Goal: Use online tool/utility: Utilize a website feature to perform a specific function

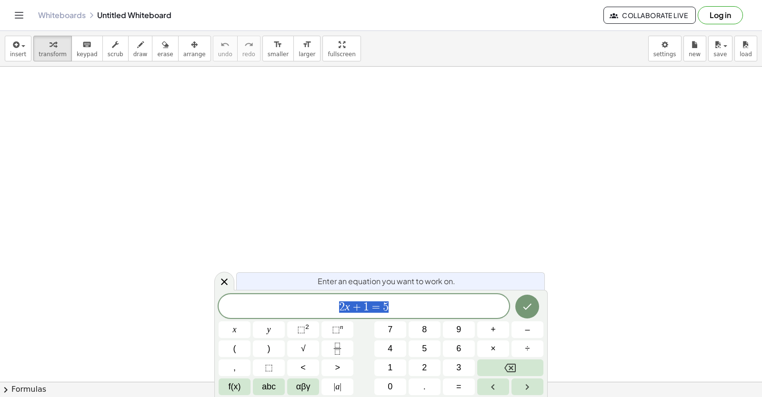
click at [13, 15] on button "Toggle navigation" at bounding box center [18, 15] width 15 height 15
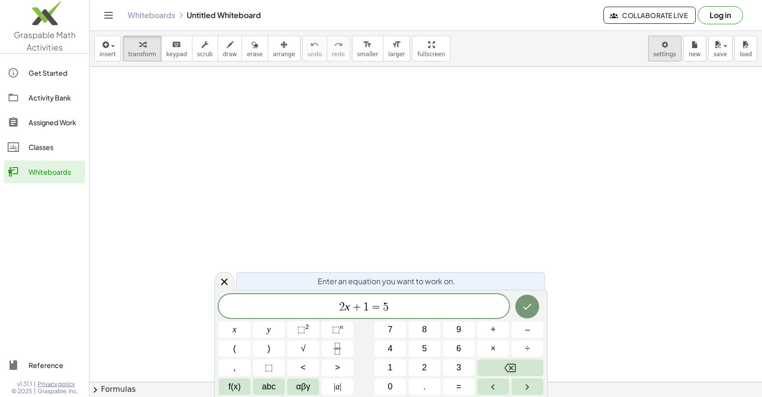
click at [664, 56] on body "Graspable Math Activities Get Started Activity Bank Assigned Work Classes White…" at bounding box center [381, 198] width 762 height 397
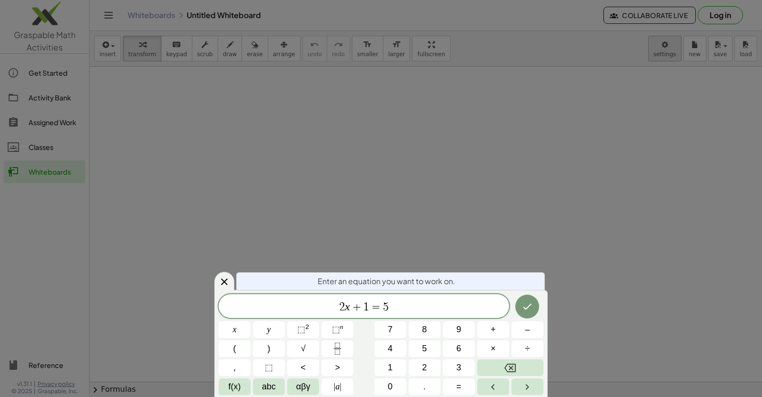
click at [663, 54] on div at bounding box center [381, 198] width 762 height 397
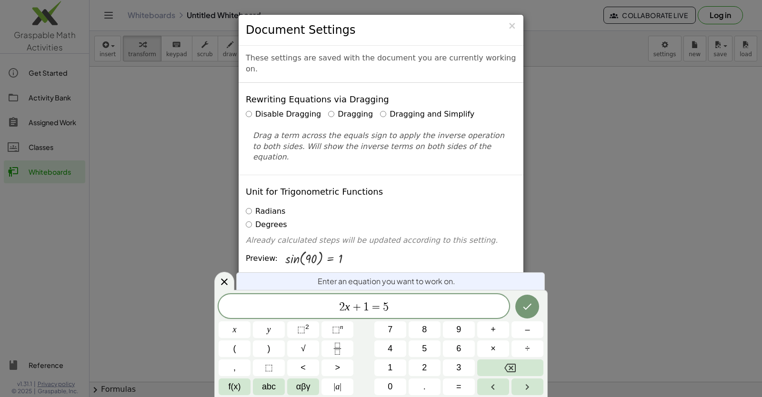
click at [380, 109] on label "Dragging and Simplify" at bounding box center [427, 114] width 94 height 11
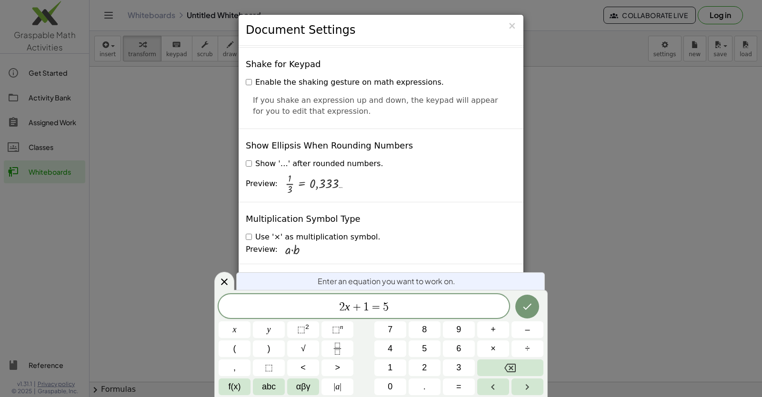
scroll to position [2266, 0]
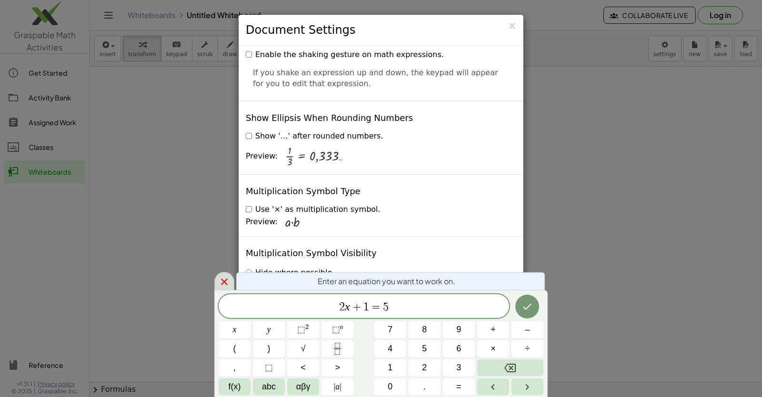
click at [225, 279] on icon at bounding box center [224, 281] width 11 height 11
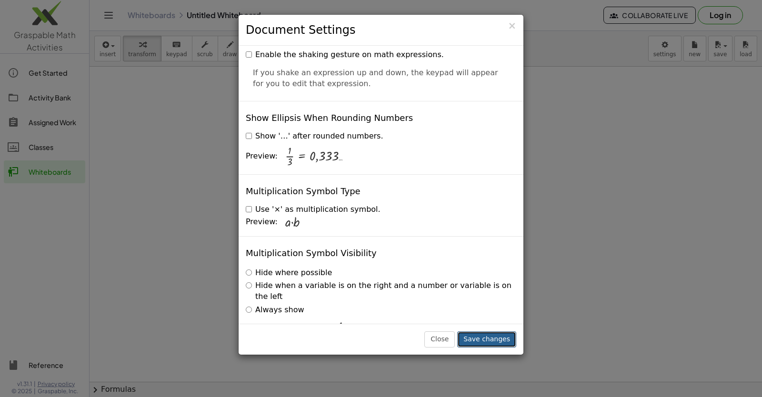
click at [469, 337] on button "Save changes" at bounding box center [486, 339] width 59 height 16
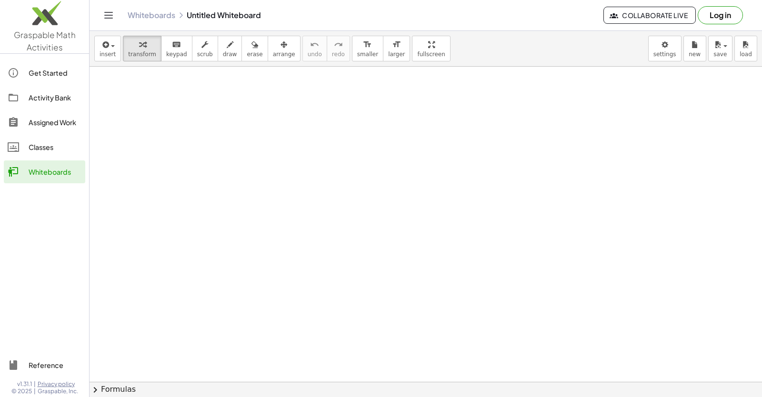
drag, startPoint x: 384, startPoint y: 211, endPoint x: 413, endPoint y: 213, distance: 29.2
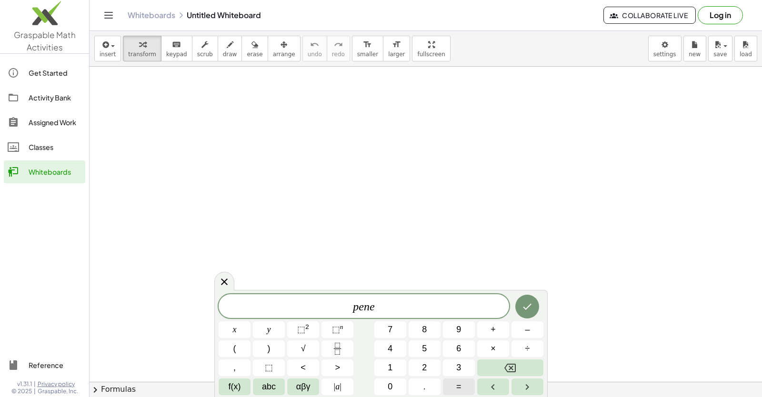
click at [458, 386] on span "=" at bounding box center [458, 387] width 5 height 13
click at [461, 363] on span "3" at bounding box center [458, 367] width 5 height 13
click at [526, 332] on span "–" at bounding box center [527, 329] width 5 height 13
click at [457, 331] on span "9" at bounding box center [458, 329] width 5 height 13
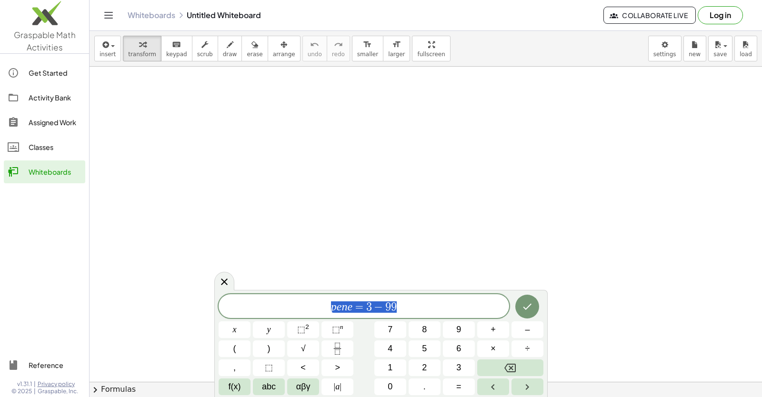
drag, startPoint x: 408, startPoint y: 304, endPoint x: 267, endPoint y: 315, distance: 141.4
click at [268, 315] on div "********* p e n e = 3 − 9 9" at bounding box center [364, 306] width 291 height 24
drag, startPoint x: 442, startPoint y: 310, endPoint x: 112, endPoint y: 307, distance: 330.5
click at [112, 307] on body "Graspable Math Activities Get Started Activity Bank Assigned Work Classes White…" at bounding box center [381, 198] width 762 height 397
click at [460, 367] on span "3" at bounding box center [458, 367] width 5 height 13
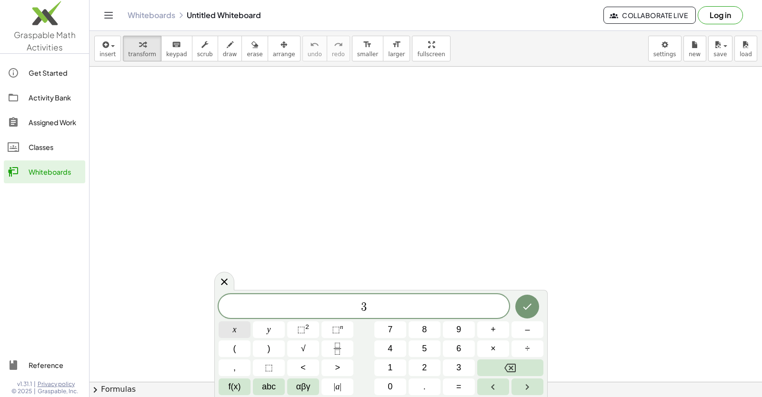
click at [237, 328] on button "x" at bounding box center [235, 329] width 32 height 17
click at [531, 326] on button "–" at bounding box center [528, 329] width 32 height 17
click at [427, 362] on span "2" at bounding box center [424, 367] width 5 height 13
click at [461, 391] on span "=" at bounding box center [458, 387] width 5 height 13
click at [391, 362] on span "1" at bounding box center [390, 367] width 5 height 13
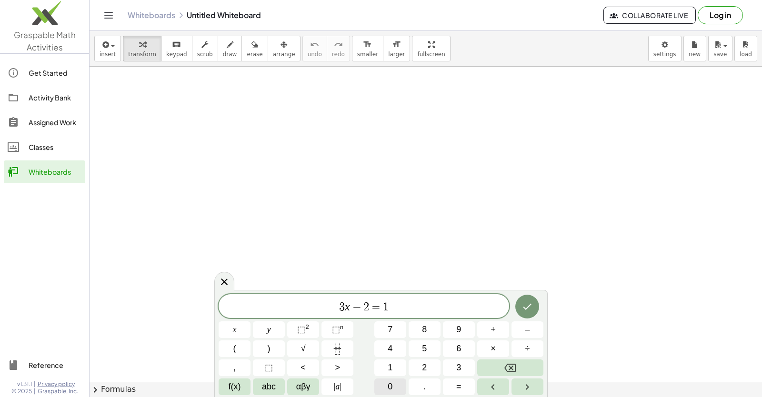
click at [394, 383] on button "0" at bounding box center [390, 387] width 32 height 17
click at [533, 311] on button "Done" at bounding box center [527, 307] width 24 height 24
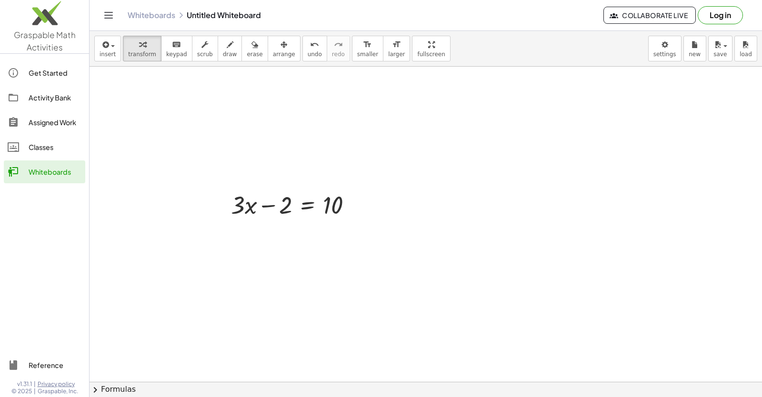
drag, startPoint x: 390, startPoint y: 275, endPoint x: 444, endPoint y: 282, distance: 54.8
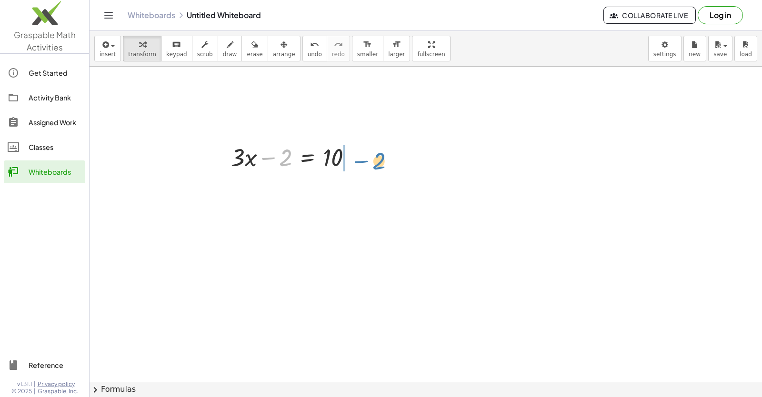
drag, startPoint x: 279, startPoint y: 162, endPoint x: 370, endPoint y: 160, distance: 91.0
click at [370, 160] on div "− 2 + · 3 · x − 2 = 10" at bounding box center [426, 365] width 672 height 692
click at [354, 189] on div at bounding box center [313, 189] width 174 height 32
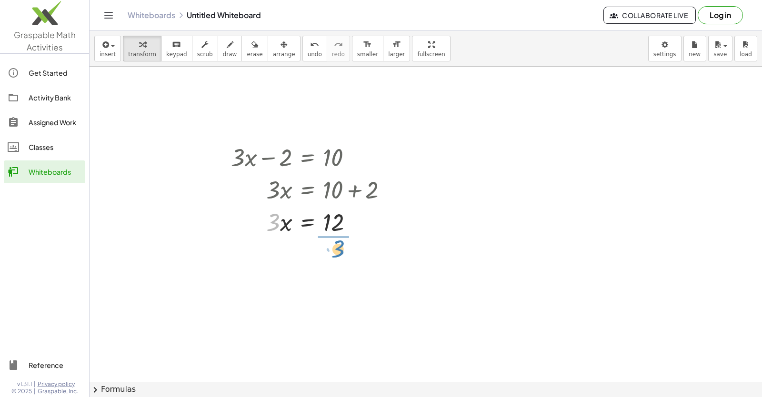
drag, startPoint x: 274, startPoint y: 227, endPoint x: 339, endPoint y: 252, distance: 69.8
click at [341, 263] on div at bounding box center [313, 262] width 174 height 48
click at [515, 223] on div at bounding box center [426, 365] width 672 height 692
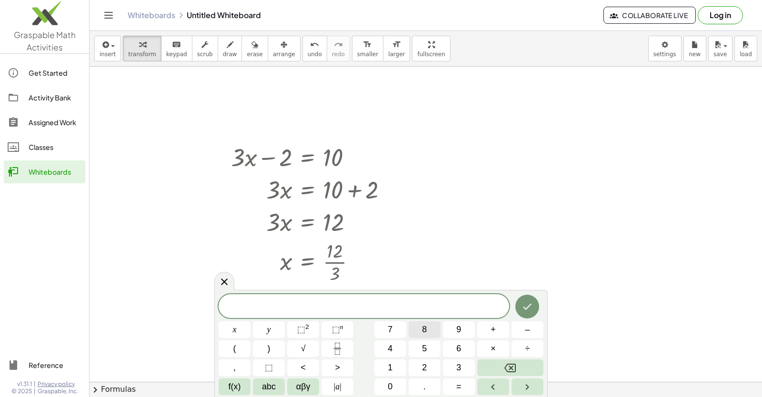
click at [422, 331] on span "8" at bounding box center [424, 329] width 5 height 13
click at [272, 328] on button "y" at bounding box center [269, 329] width 32 height 17
click at [492, 327] on span "+" at bounding box center [493, 329] width 5 height 13
click at [394, 367] on button "1" at bounding box center [390, 368] width 32 height 17
click at [426, 349] on span "5" at bounding box center [424, 348] width 5 height 13
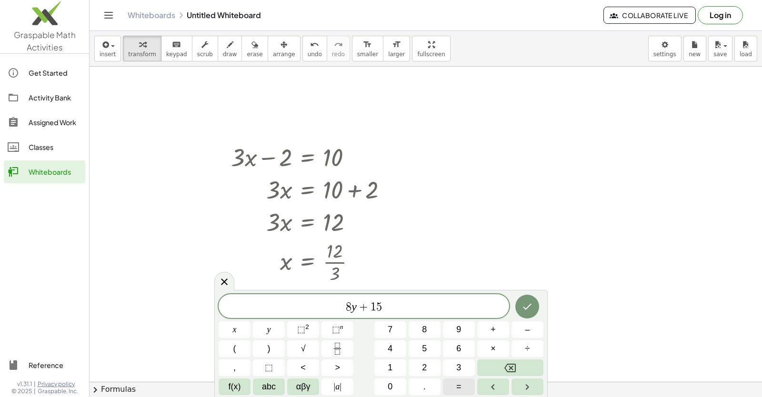
click at [453, 393] on button "=" at bounding box center [459, 387] width 32 height 17
click at [389, 363] on span "1" at bounding box center [390, 367] width 5 height 13
click at [395, 329] on button "7" at bounding box center [390, 329] width 32 height 17
click at [523, 315] on button "Done" at bounding box center [527, 307] width 24 height 24
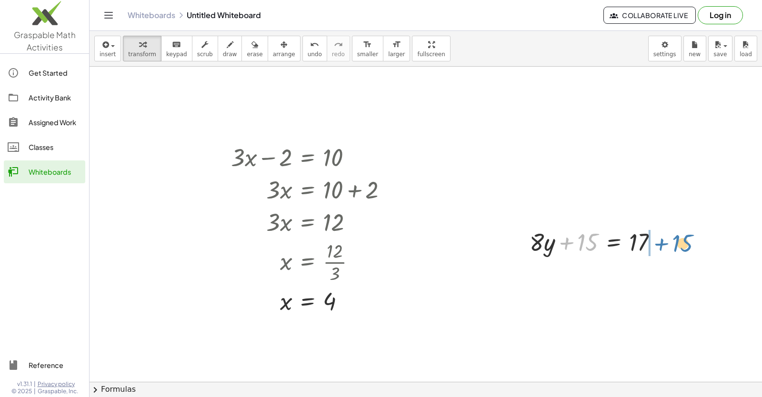
drag, startPoint x: 573, startPoint y: 242, endPoint x: 666, endPoint y: 245, distance: 92.4
click at [666, 245] on div at bounding box center [597, 241] width 145 height 32
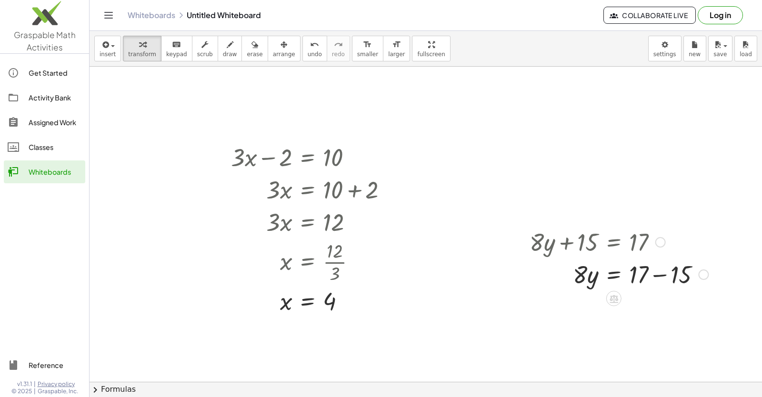
click at [659, 274] on div at bounding box center [619, 274] width 188 height 32
drag, startPoint x: 578, startPoint y: 310, endPoint x: 635, endPoint y: 321, distance: 58.7
click at [633, 349] on div at bounding box center [619, 346] width 188 height 48
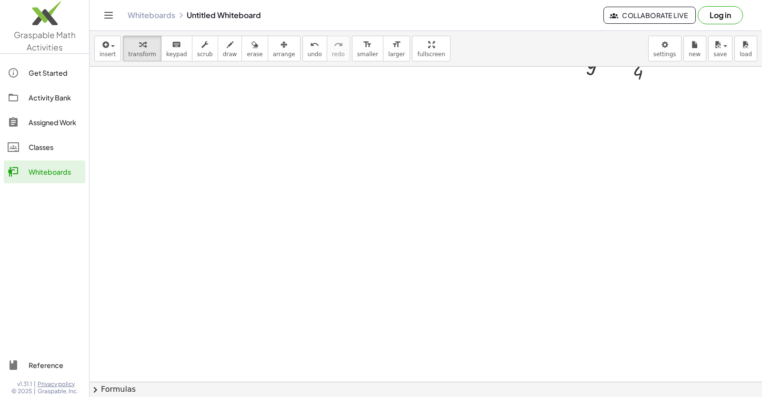
scroll to position [377, 0]
drag, startPoint x: 238, startPoint y: 94, endPoint x: 278, endPoint y: 91, distance: 40.6
click at [237, 97] on div at bounding box center [426, 162] width 672 height 946
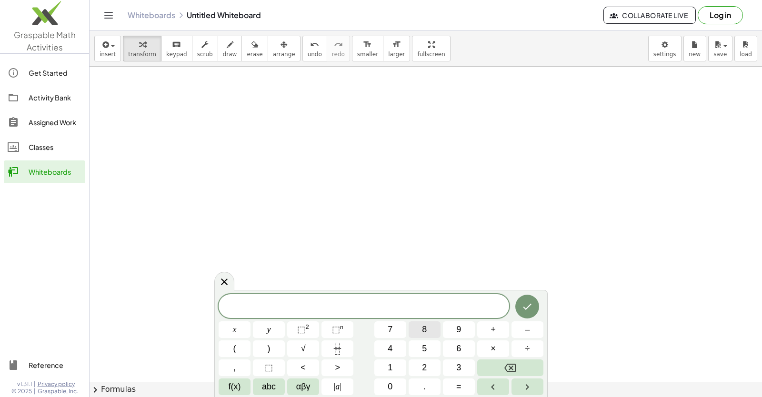
click at [427, 332] on button "8" at bounding box center [425, 329] width 32 height 17
click at [276, 334] on button "y" at bounding box center [269, 329] width 32 height 17
click at [491, 332] on span "+" at bounding box center [493, 329] width 5 height 13
click at [383, 376] on div "8 y + x y ⬚ 2 ⬚ n 7 8 9 + – ( ) √ 4 5 6 × ÷ , ⬚ < > 1 2 3 f(x) abc αβγ | a | 0 …" at bounding box center [381, 344] width 325 height 101
click at [387, 370] on button "1" at bounding box center [390, 368] width 32 height 17
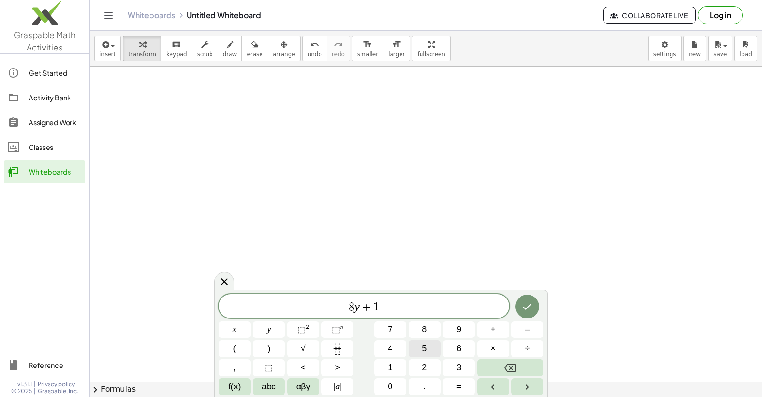
click at [426, 351] on span "5" at bounding box center [424, 348] width 5 height 13
click at [455, 393] on button "=" at bounding box center [459, 387] width 32 height 17
click at [519, 329] on button "–" at bounding box center [528, 329] width 32 height 17
click at [388, 366] on span "1" at bounding box center [390, 367] width 5 height 13
click at [400, 329] on button "7" at bounding box center [390, 329] width 32 height 17
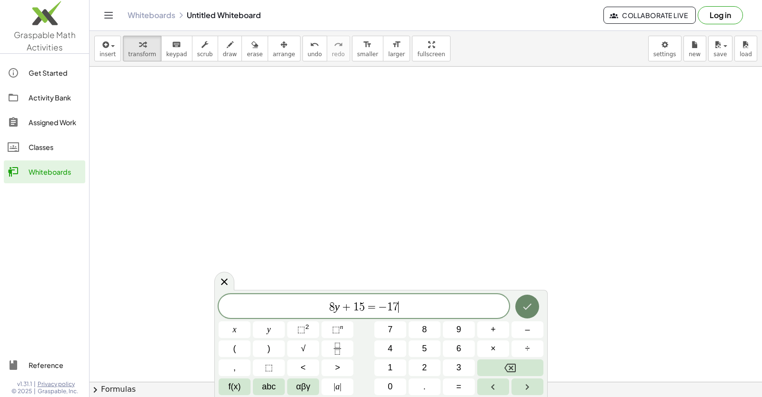
click at [525, 305] on icon "Done" at bounding box center [527, 306] width 11 height 11
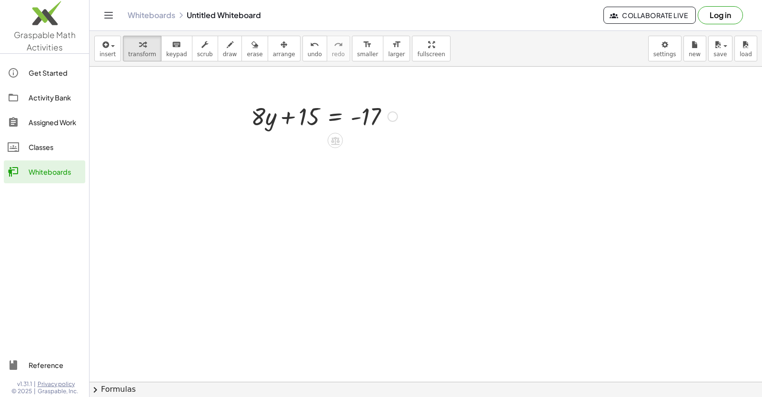
click at [300, 135] on div "+ · 3 · x − 2 = 10 · 3 · x = + 10 + 2 · 3 · x = 12 x = · 12 · 3 x = 4 + · 8 · y…" at bounding box center [426, 162] width 672 height 946
drag, startPoint x: 294, startPoint y: 119, endPoint x: 376, endPoint y: 132, distance: 83.5
click at [376, 132] on div "+ · 8 · y + 15 = - 17" at bounding box center [321, 115] width 168 height 37
click at [402, 148] on div at bounding box center [349, 148] width 207 height 32
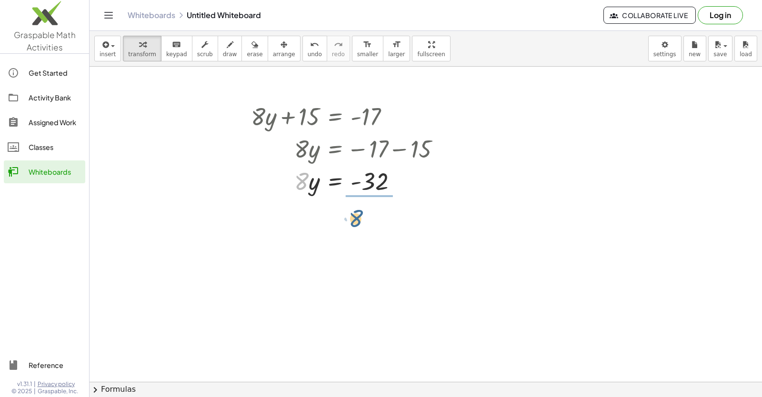
drag, startPoint x: 300, startPoint y: 185, endPoint x: 359, endPoint y: 216, distance: 67.1
click at [367, 177] on div at bounding box center [342, 180] width 220 height 32
click at [374, 220] on div at bounding box center [349, 221] width 207 height 48
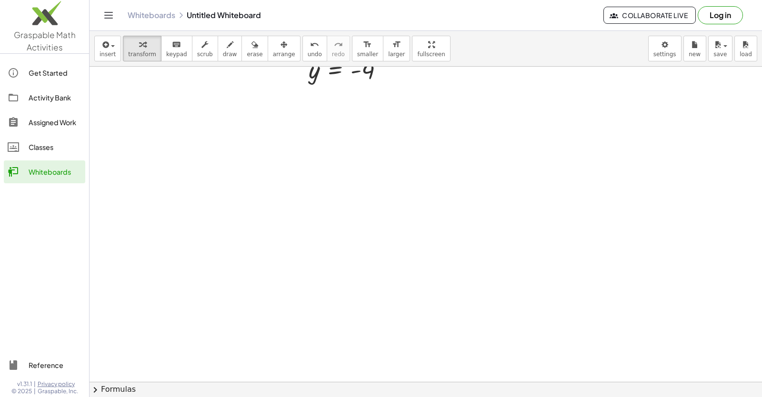
scroll to position [631, 0]
click at [244, 137] on div at bounding box center [426, 66] width 672 height 1261
click at [242, 149] on div at bounding box center [426, 66] width 672 height 1261
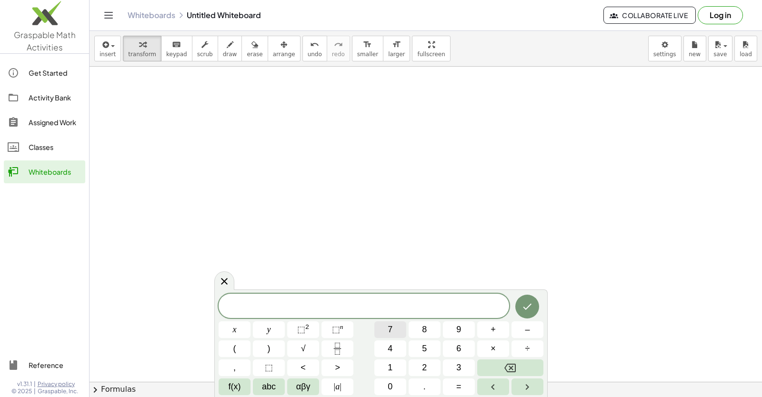
click at [392, 336] on button "7" at bounding box center [390, 329] width 32 height 17
click at [242, 328] on button "x" at bounding box center [235, 329] width 32 height 17
click at [518, 331] on button "–" at bounding box center [528, 329] width 32 height 17
click at [460, 334] on span "9" at bounding box center [458, 329] width 5 height 13
click at [453, 382] on button "=" at bounding box center [459, 387] width 32 height 17
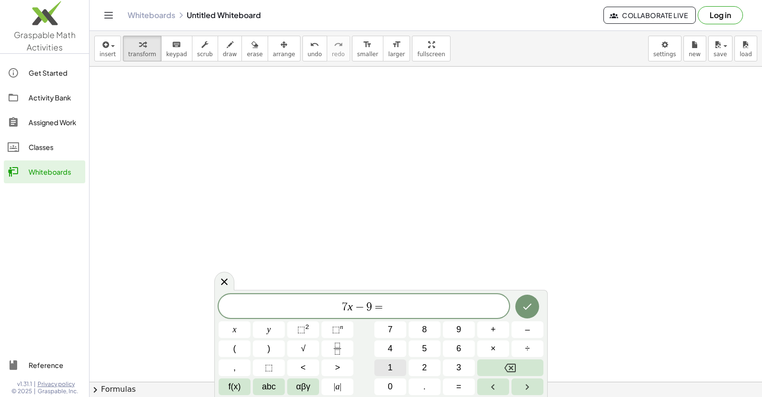
click at [382, 365] on button "1" at bounding box center [390, 368] width 32 height 17
click at [423, 365] on span "2" at bounding box center [424, 367] width 5 height 13
click at [521, 311] on button "Done" at bounding box center [527, 307] width 24 height 24
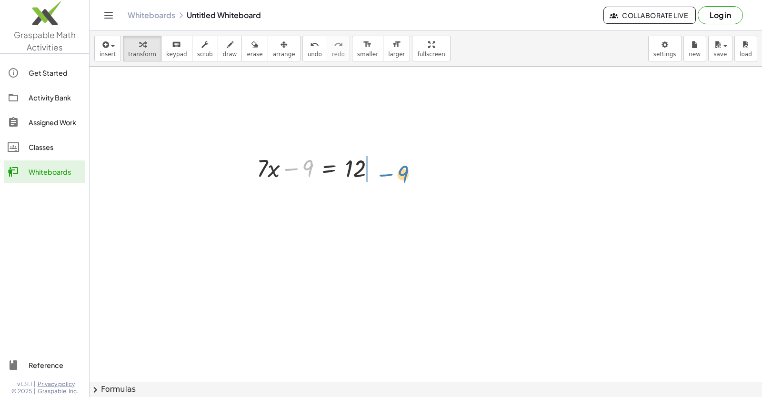
drag, startPoint x: 306, startPoint y: 171, endPoint x: 391, endPoint y: 164, distance: 85.1
click at [374, 168] on div at bounding box center [353, 167] width 135 height 32
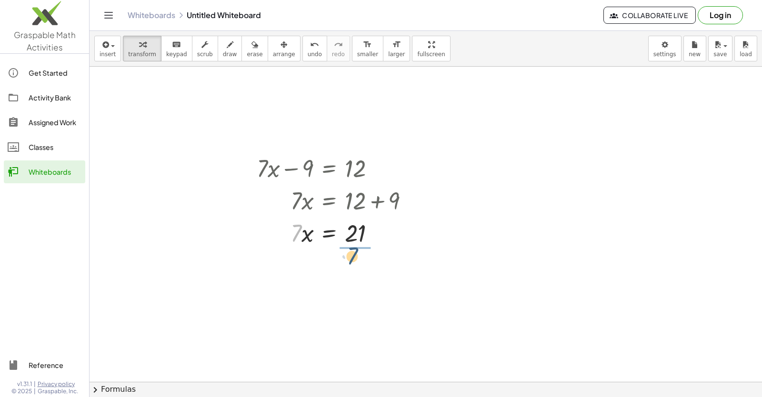
drag, startPoint x: 301, startPoint y: 240, endPoint x: 366, endPoint y: 246, distance: 65.5
click at [353, 234] on div at bounding box center [330, 232] width 178 height 32
click at [351, 275] on div at bounding box center [337, 273] width 170 height 48
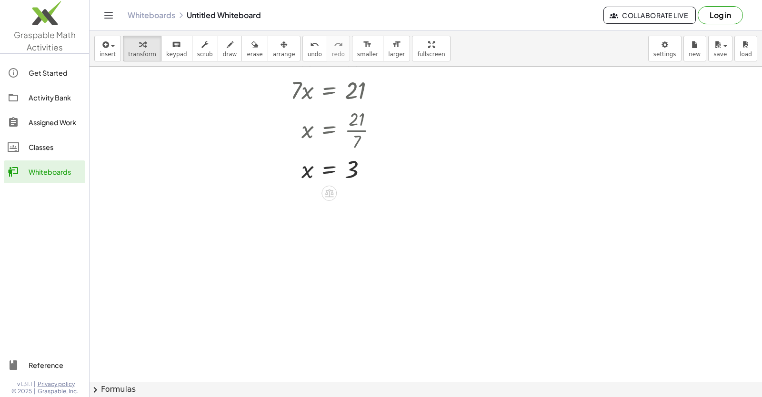
scroll to position [946, 0]
drag, startPoint x: 384, startPoint y: 252, endPoint x: 381, endPoint y: 242, distance: 10.5
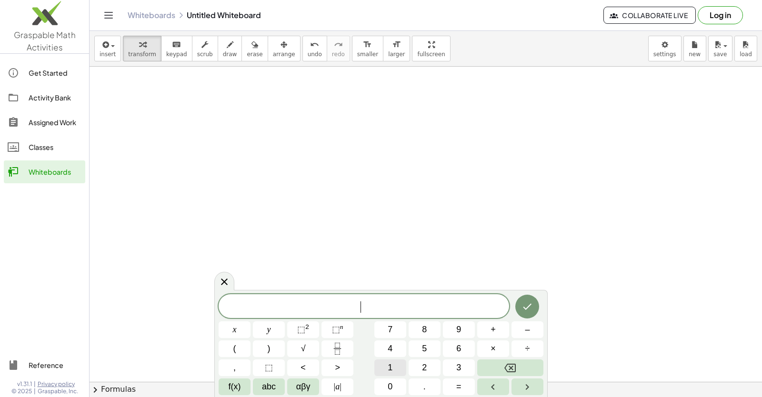
click at [392, 371] on span "1" at bounding box center [390, 367] width 5 height 13
click at [265, 326] on button "y" at bounding box center [269, 329] width 32 height 17
click at [492, 344] on span "×" at bounding box center [493, 348] width 5 height 13
click at [389, 377] on div "1 1 y · x y ⬚ 2 ⬚ n 7 8 9 + – ( ) √ 4 5 6 × ÷ , ⬚ < > 1 2 3 f(x) abc αβγ | a | …" at bounding box center [381, 344] width 325 height 101
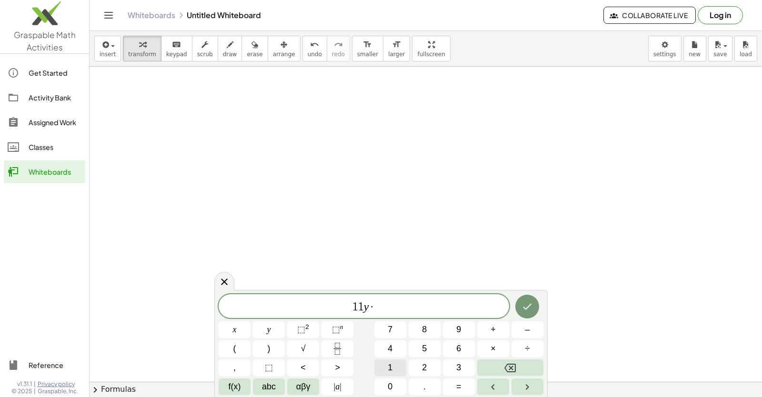
click at [393, 371] on button "1" at bounding box center [390, 368] width 32 height 17
click at [498, 373] on button "Backspace" at bounding box center [510, 368] width 66 height 17
click at [491, 332] on span "+" at bounding box center [493, 329] width 5 height 13
click at [389, 365] on span "1" at bounding box center [390, 367] width 5 height 13
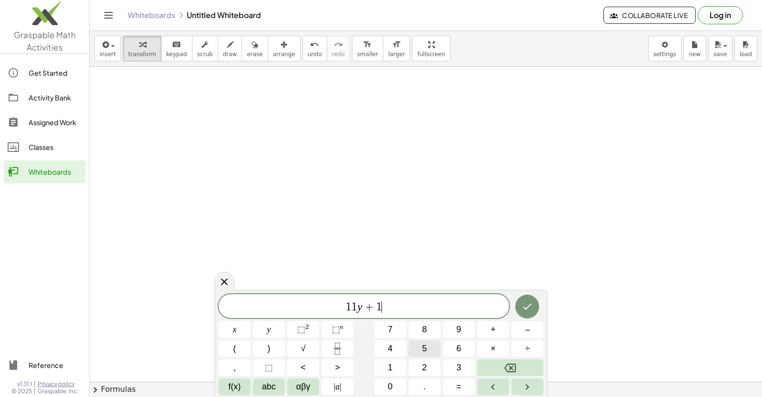
click at [423, 353] on span "5" at bounding box center [424, 348] width 5 height 13
click at [450, 382] on button "=" at bounding box center [459, 387] width 32 height 17
click at [386, 344] on button "4" at bounding box center [390, 349] width 32 height 17
click at [529, 316] on button "Done" at bounding box center [527, 307] width 24 height 24
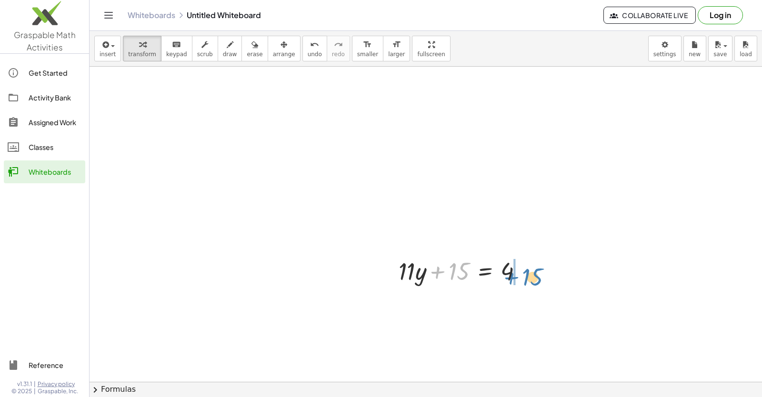
drag, startPoint x: 455, startPoint y: 279, endPoint x: 530, endPoint y: 282, distance: 74.9
click at [530, 282] on div at bounding box center [464, 270] width 141 height 32
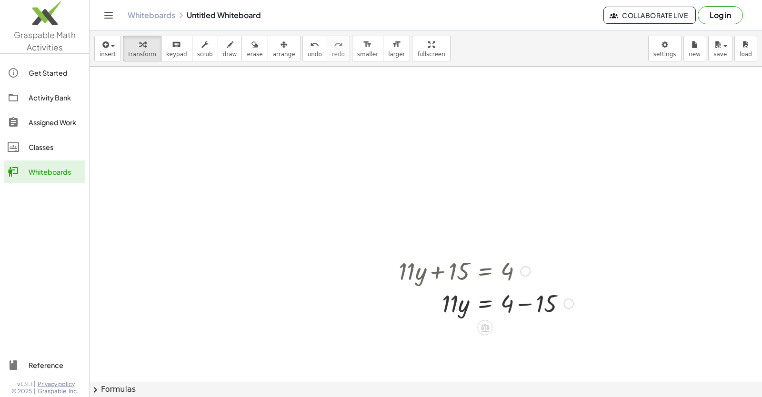
click at [522, 307] on div at bounding box center [486, 303] width 184 height 32
drag, startPoint x: 449, startPoint y: 338, endPoint x: 509, endPoint y: 361, distance: 64.4
click at [513, 336] on div at bounding box center [486, 335] width 184 height 48
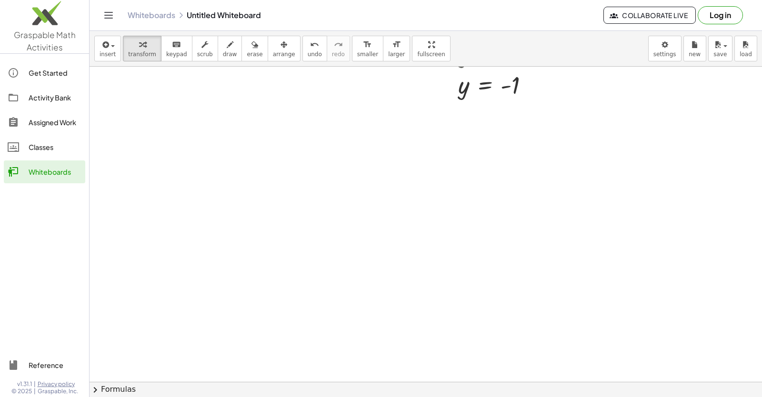
scroll to position [1261, 0]
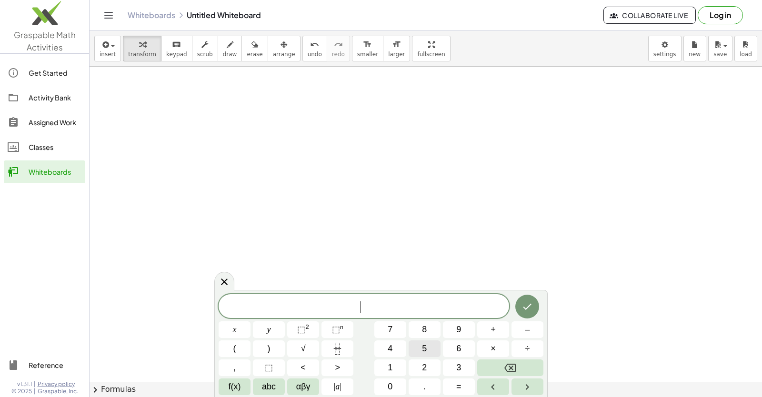
click at [428, 357] on button "5" at bounding box center [425, 349] width 32 height 17
click at [240, 333] on button "x" at bounding box center [235, 329] width 32 height 17
click at [494, 331] on span "+" at bounding box center [493, 329] width 5 height 13
click at [385, 361] on button "1" at bounding box center [390, 368] width 32 height 17
click at [389, 346] on span "4" at bounding box center [390, 348] width 5 height 13
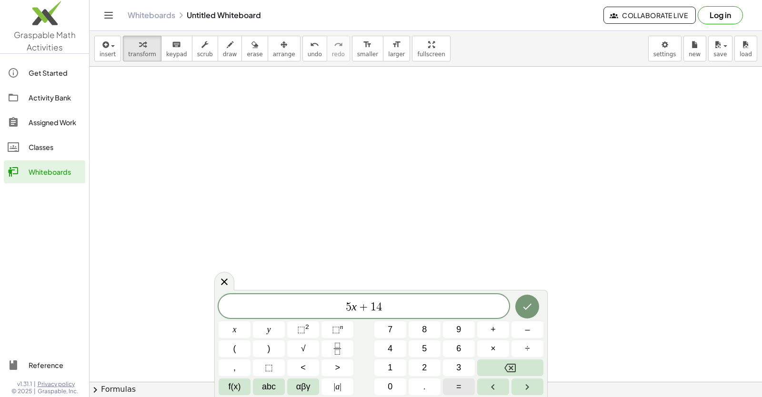
click at [455, 391] on button "=" at bounding box center [459, 387] width 32 height 17
click at [520, 331] on button "–" at bounding box center [528, 329] width 32 height 17
click at [395, 364] on button "1" at bounding box center [390, 368] width 32 height 17
click at [454, 351] on button "6" at bounding box center [459, 349] width 32 height 17
click at [528, 312] on button "Done" at bounding box center [527, 307] width 24 height 24
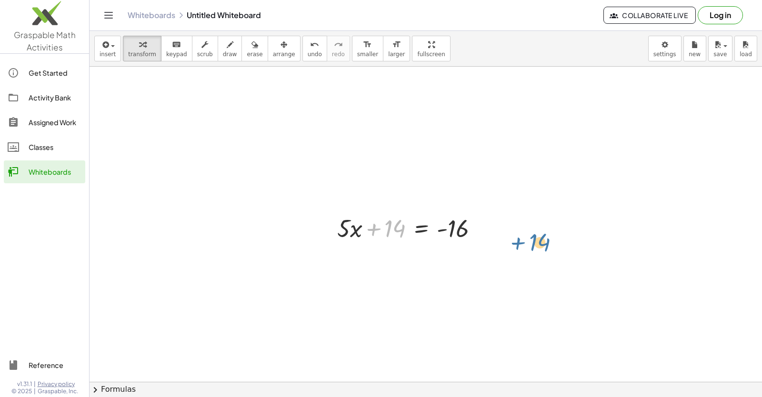
drag, startPoint x: 392, startPoint y: 234, endPoint x: 534, endPoint y: 245, distance: 142.8
drag, startPoint x: 396, startPoint y: 226, endPoint x: 504, endPoint y: 227, distance: 107.6
click at [474, 231] on div at bounding box center [458, 227] width 165 height 32
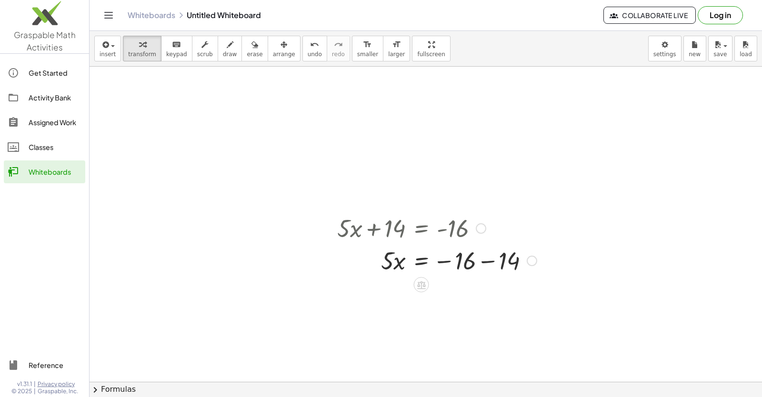
click at [487, 265] on div at bounding box center [436, 260] width 209 height 32
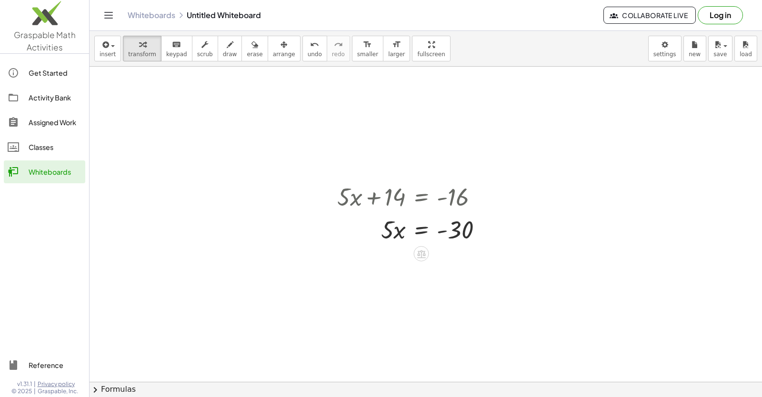
scroll to position [1309, 0]
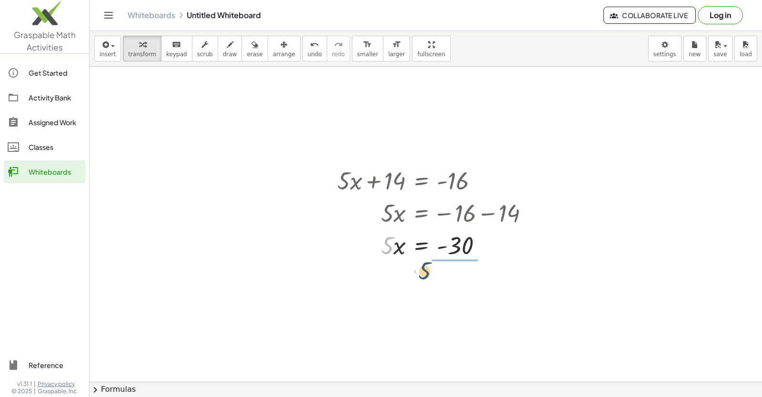
drag, startPoint x: 389, startPoint y: 249, endPoint x: 453, endPoint y: 277, distance: 70.4
click at [461, 251] on div at bounding box center [436, 245] width 209 height 48
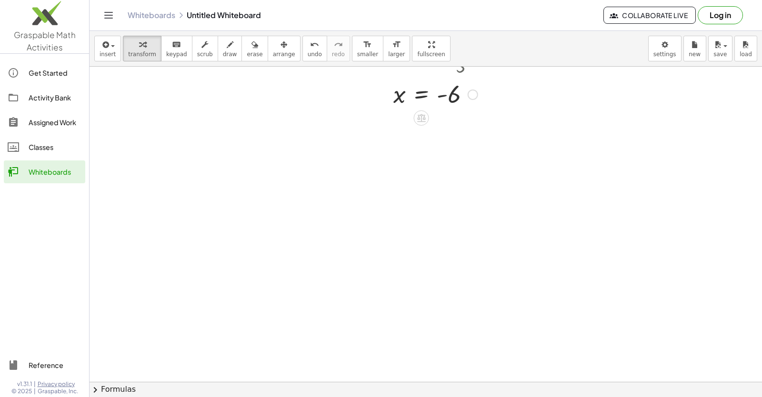
scroll to position [1576, 0]
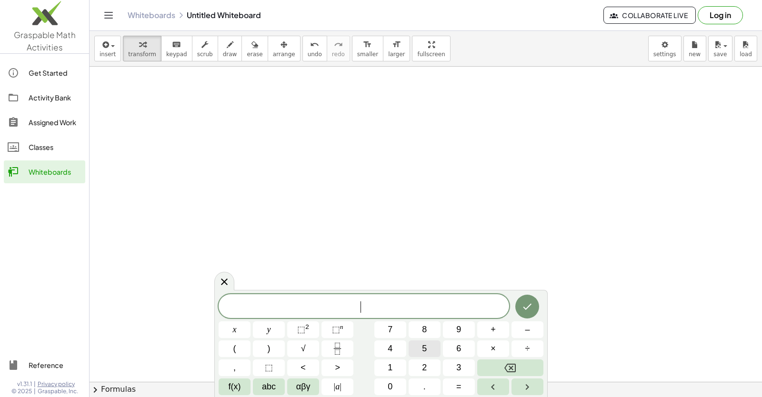
click at [414, 342] on button "5" at bounding box center [425, 349] width 32 height 17
click at [225, 330] on button "x" at bounding box center [235, 329] width 32 height 17
click at [493, 335] on button "+" at bounding box center [493, 329] width 32 height 17
click at [265, 331] on button "y" at bounding box center [269, 329] width 32 height 17
click at [465, 386] on button "=" at bounding box center [459, 387] width 32 height 17
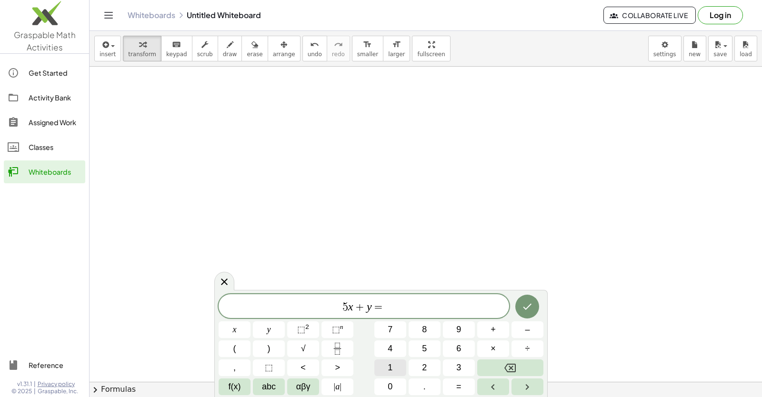
click at [392, 363] on span "1" at bounding box center [390, 367] width 5 height 13
click at [392, 382] on span "0" at bounding box center [390, 387] width 5 height 13
click at [531, 310] on icon "Done" at bounding box center [527, 306] width 11 height 11
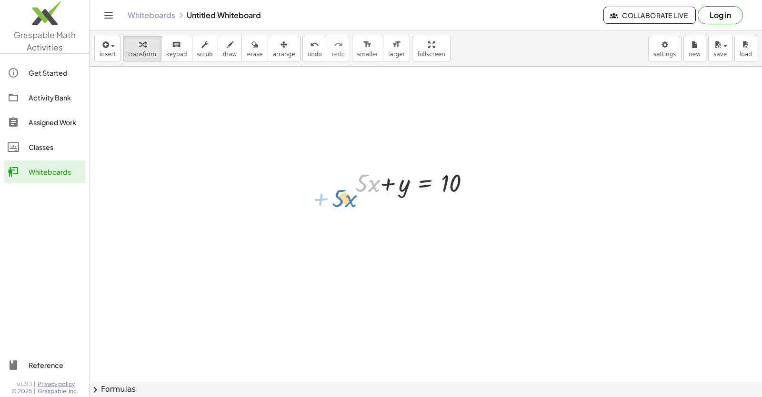
drag, startPoint x: 357, startPoint y: 185, endPoint x: 323, endPoint y: 200, distance: 37.1
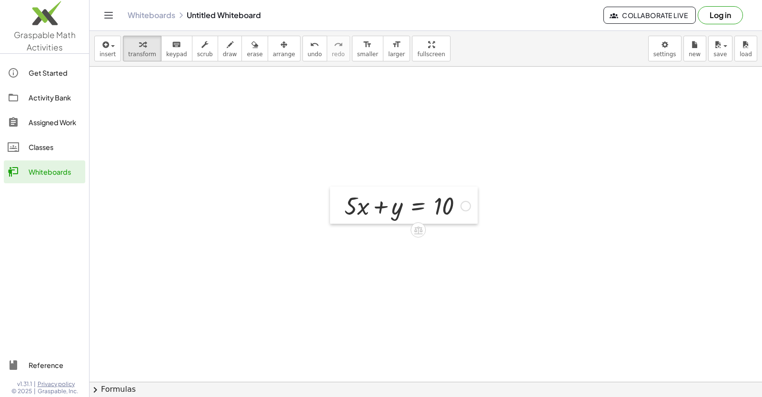
drag, startPoint x: 350, startPoint y: 188, endPoint x: 354, endPoint y: 207, distance: 19.4
click at [344, 212] on div at bounding box center [337, 205] width 14 height 37
drag, startPoint x: 356, startPoint y: 210, endPoint x: 350, endPoint y: 209, distance: 5.8
click at [350, 209] on div at bounding box center [411, 207] width 136 height 32
click at [351, 209] on div at bounding box center [411, 207] width 136 height 32
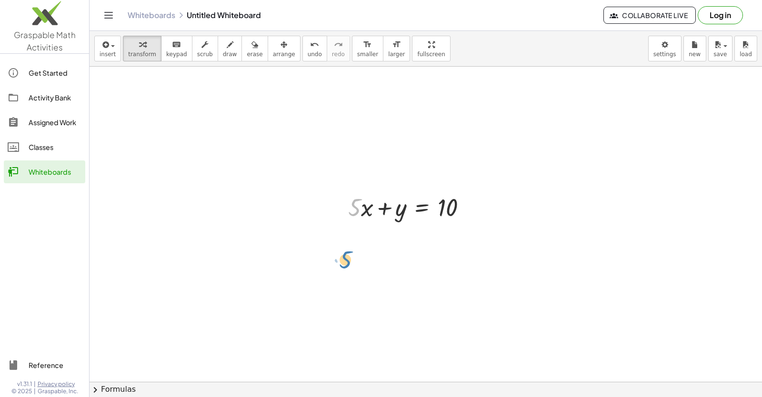
drag, startPoint x: 351, startPoint y: 211, endPoint x: 401, endPoint y: 205, distance: 50.4
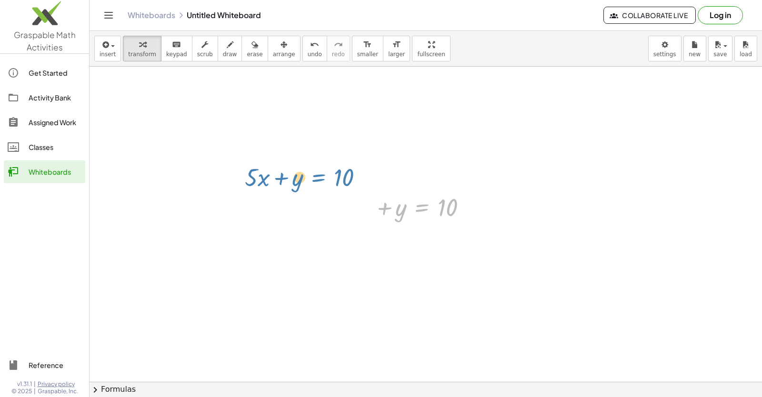
drag, startPoint x: 388, startPoint y: 245, endPoint x: 582, endPoint y: 121, distance: 230.4
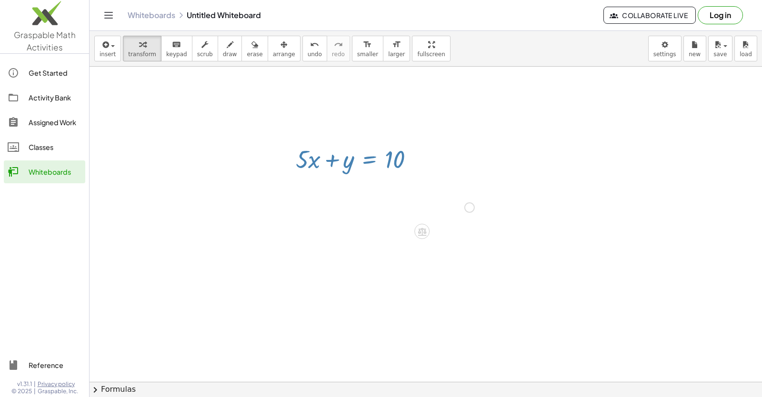
drag, startPoint x: 592, startPoint y: 121, endPoint x: 570, endPoint y: 119, distance: 22.0
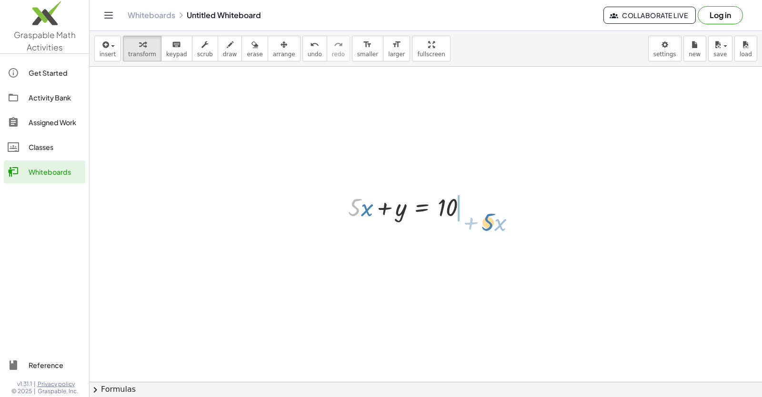
drag, startPoint x: 357, startPoint y: 198, endPoint x: 492, endPoint y: 213, distance: 135.6
click at [464, 244] on div at bounding box center [434, 239] width 183 height 32
click at [470, 240] on div at bounding box center [434, 239] width 183 height 32
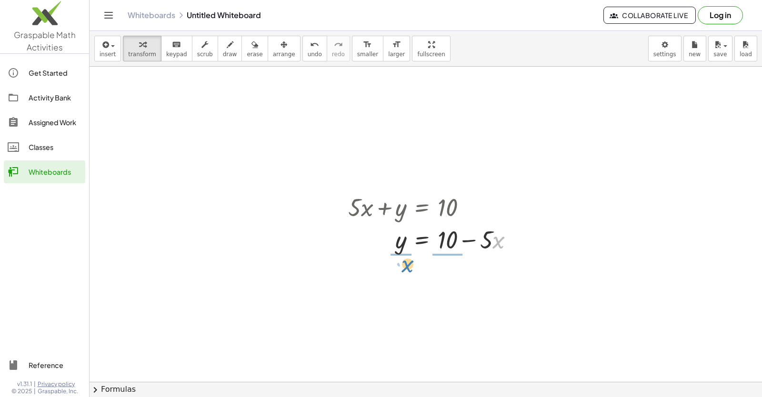
drag, startPoint x: 506, startPoint y: 246, endPoint x: 413, endPoint y: 269, distance: 95.6
click at [474, 281] on div at bounding box center [434, 279] width 183 height 48
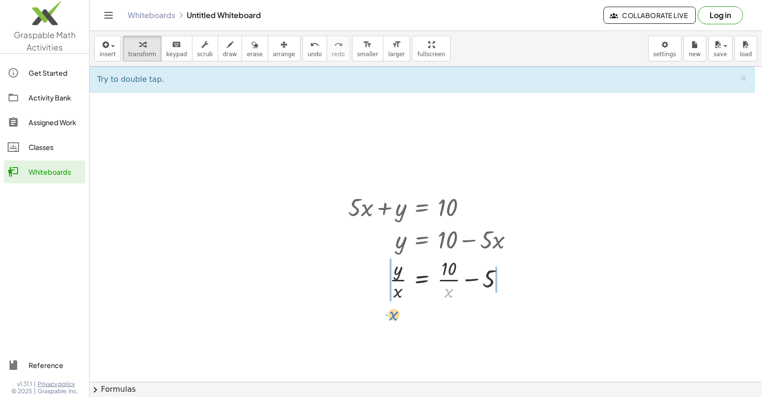
drag, startPoint x: 453, startPoint y: 296, endPoint x: 394, endPoint y: 292, distance: 58.7
drag, startPoint x: 418, startPoint y: 309, endPoint x: 380, endPoint y: 286, distance: 44.8
click at [380, 286] on div at bounding box center [434, 279] width 183 height 48
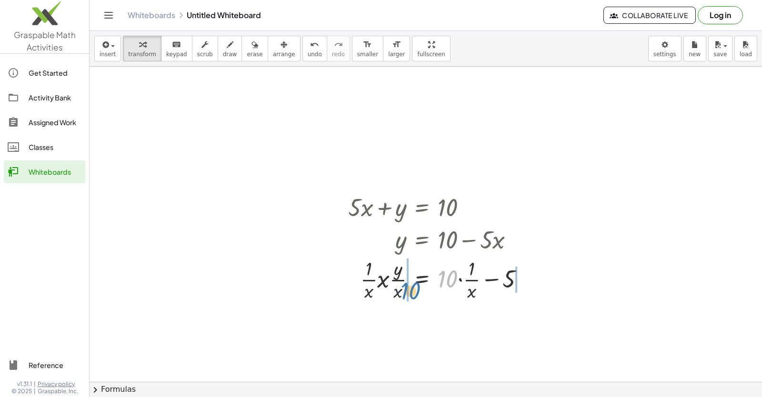
drag, startPoint x: 455, startPoint y: 283, endPoint x: 439, endPoint y: 276, distance: 18.3
click at [439, 276] on div at bounding box center [439, 279] width 193 height 48
drag, startPoint x: 460, startPoint y: 293, endPoint x: 343, endPoint y: 297, distance: 116.3
click at [344, 302] on div "+ · 5 · x + y = 10 y = + 10 − · 5 · x · y · x = + · 10 · x − 5 · x · · y · x = …" at bounding box center [436, 246] width 205 height 117
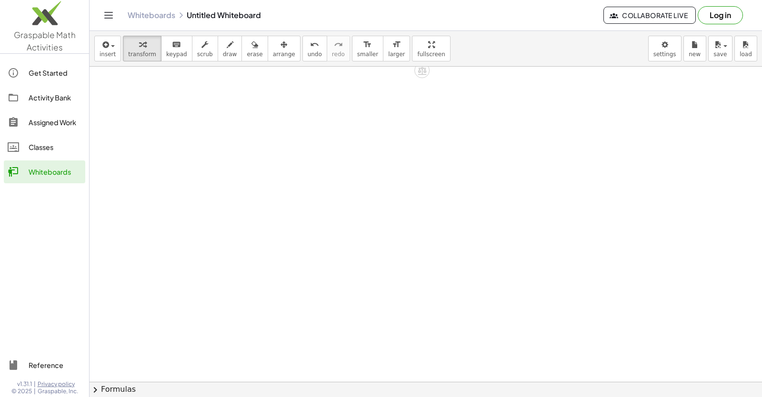
scroll to position [1862, 0]
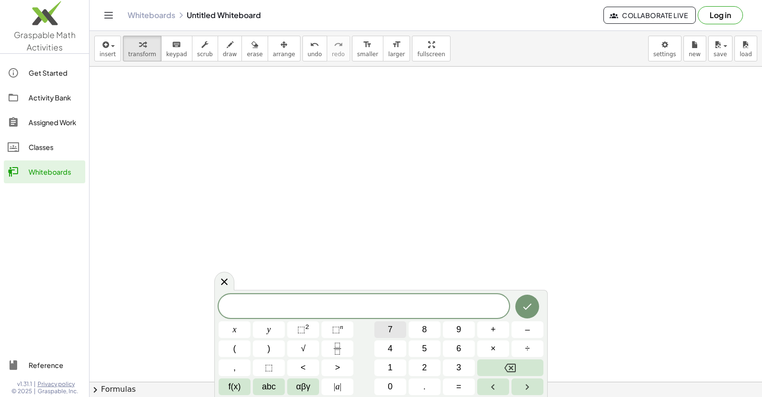
click at [389, 331] on span "7" at bounding box center [390, 329] width 5 height 13
click at [226, 331] on button "x" at bounding box center [235, 329] width 32 height 17
click at [497, 331] on button "+" at bounding box center [493, 329] width 32 height 17
click at [261, 336] on button "y" at bounding box center [269, 329] width 32 height 17
click at [450, 391] on button "=" at bounding box center [459, 387] width 32 height 17
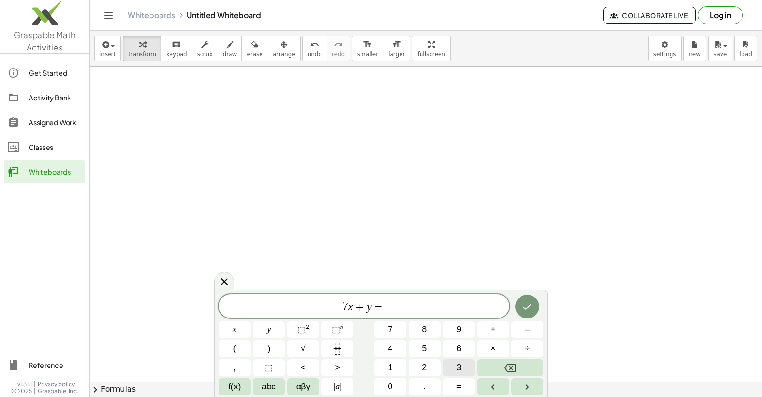
click at [461, 364] on button "3" at bounding box center [459, 368] width 32 height 17
click at [534, 309] on button "Done" at bounding box center [527, 307] width 24 height 24
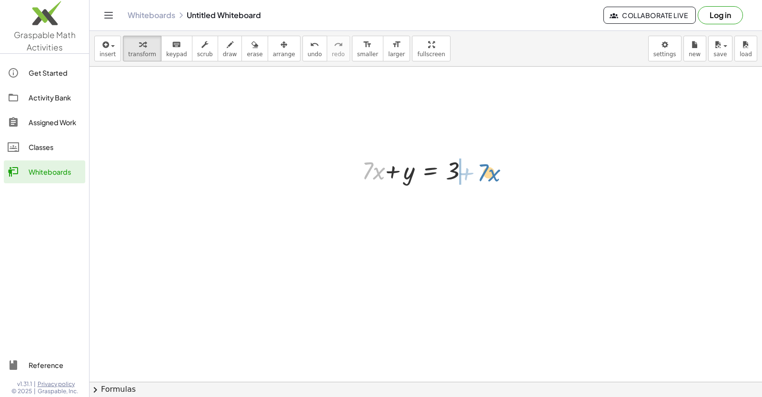
drag, startPoint x: 367, startPoint y: 173, endPoint x: 482, endPoint y: 175, distance: 115.3
click at [482, 175] on div "· 7 + · x + · 7 · x + y = 3" at bounding box center [413, 169] width 139 height 37
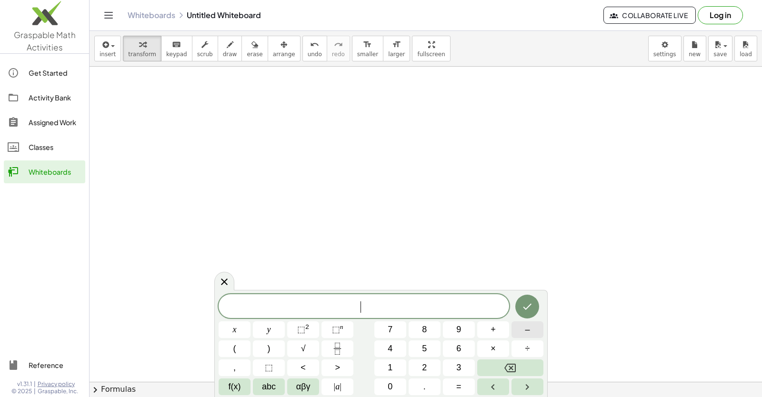
click at [526, 331] on span "–" at bounding box center [527, 329] width 5 height 13
click at [430, 329] on button "8" at bounding box center [425, 329] width 32 height 17
click at [261, 328] on button "y" at bounding box center [269, 329] width 32 height 17
click at [492, 332] on span "+" at bounding box center [493, 329] width 5 height 13
click at [235, 330] on span "x" at bounding box center [235, 329] width 4 height 13
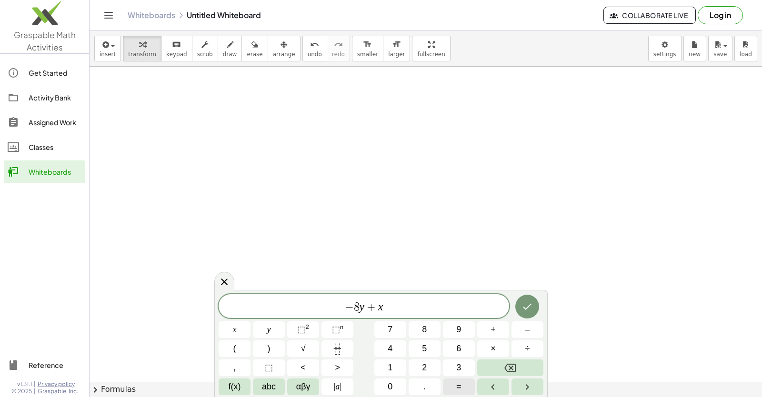
click at [453, 389] on button "=" at bounding box center [459, 387] width 32 height 17
click at [392, 324] on span "7" at bounding box center [390, 329] width 5 height 13
click at [531, 308] on icon "Done" at bounding box center [527, 306] width 11 height 11
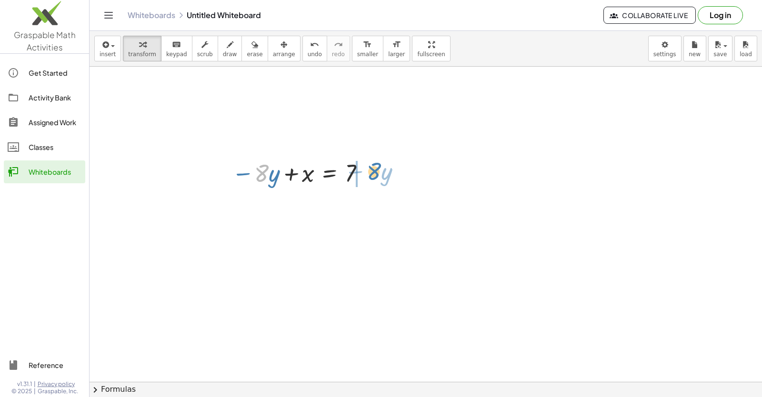
drag, startPoint x: 267, startPoint y: 178, endPoint x: 380, endPoint y: 176, distance: 112.4
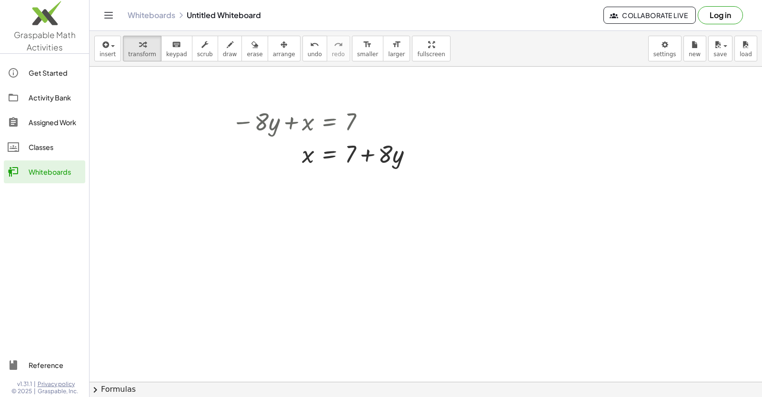
scroll to position [2207, 0]
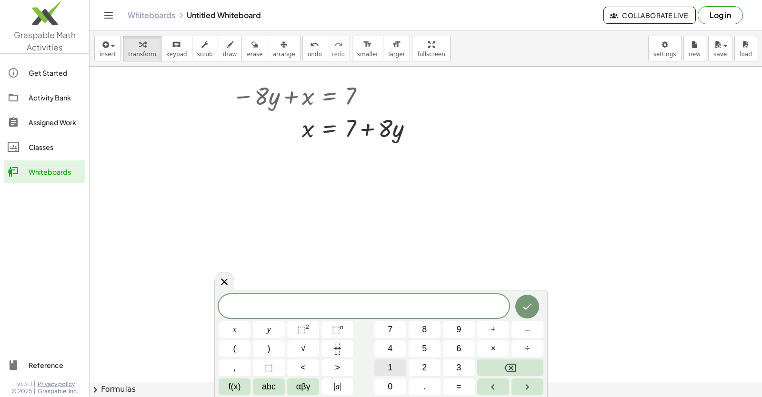
click at [383, 361] on button "1" at bounding box center [390, 368] width 32 height 17
click at [271, 322] on button "y" at bounding box center [269, 329] width 32 height 17
click at [492, 333] on span "+" at bounding box center [493, 329] width 5 height 13
click at [237, 326] on button "x" at bounding box center [235, 329] width 32 height 17
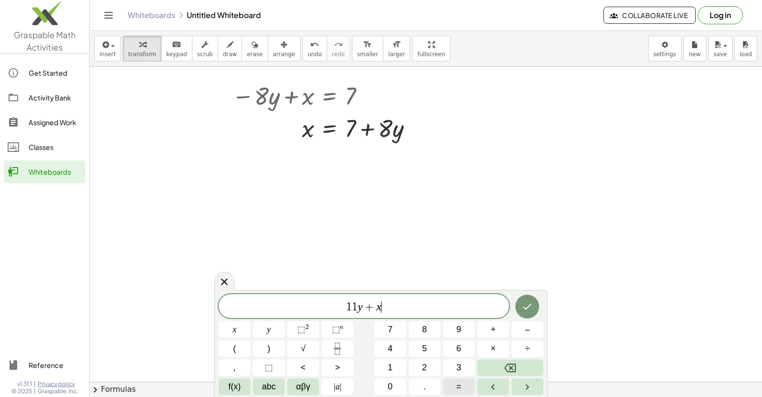
click at [462, 392] on button "=" at bounding box center [459, 387] width 32 height 17
click at [428, 349] on button "5" at bounding box center [425, 349] width 32 height 17
click at [526, 304] on icon "Done" at bounding box center [527, 306] width 11 height 11
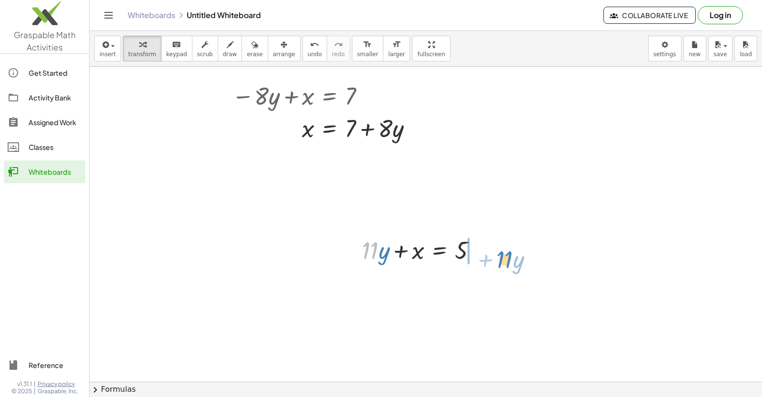
drag, startPoint x: 370, startPoint y: 251, endPoint x: 505, endPoint y: 261, distance: 135.6
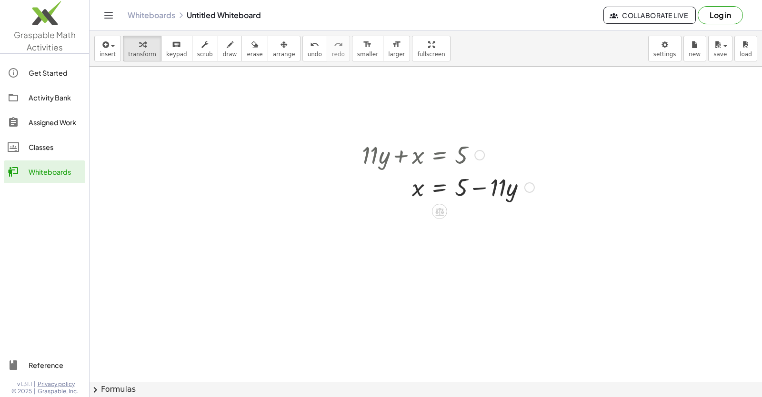
scroll to position [2493, 0]
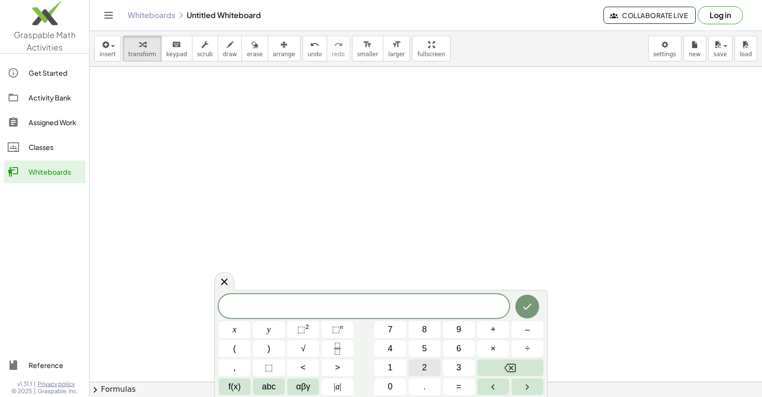
click at [428, 370] on button "2" at bounding box center [425, 368] width 32 height 17
click at [263, 330] on button "y" at bounding box center [269, 329] width 32 height 17
click at [488, 342] on button "×" at bounding box center [493, 349] width 32 height 17
click at [498, 373] on button "Backspace" at bounding box center [510, 368] width 66 height 17
click at [492, 325] on span "+" at bounding box center [493, 329] width 5 height 13
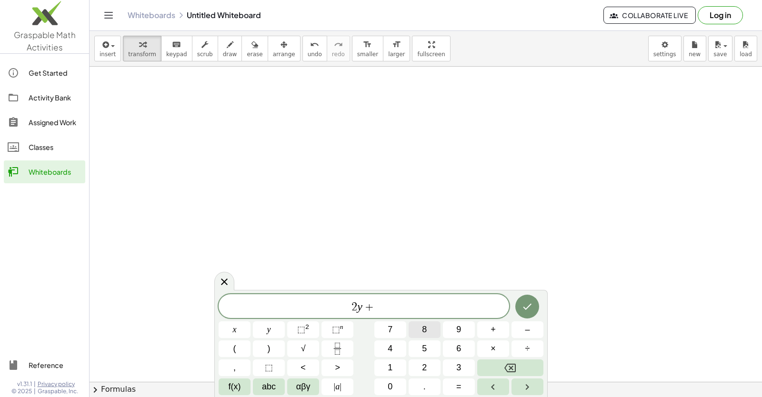
click at [424, 330] on span "8" at bounding box center [424, 329] width 5 height 13
click at [234, 329] on span "x" at bounding box center [235, 329] width 4 height 13
click at [455, 385] on button "=" at bounding box center [459, 387] width 32 height 17
click at [461, 349] on button "6" at bounding box center [459, 349] width 32 height 17
click at [525, 311] on icon "Done" at bounding box center [527, 306] width 11 height 11
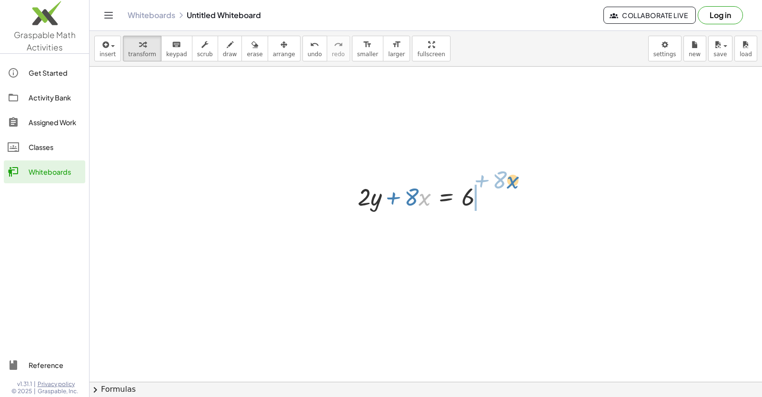
drag, startPoint x: 425, startPoint y: 201, endPoint x: 512, endPoint y: 202, distance: 87.6
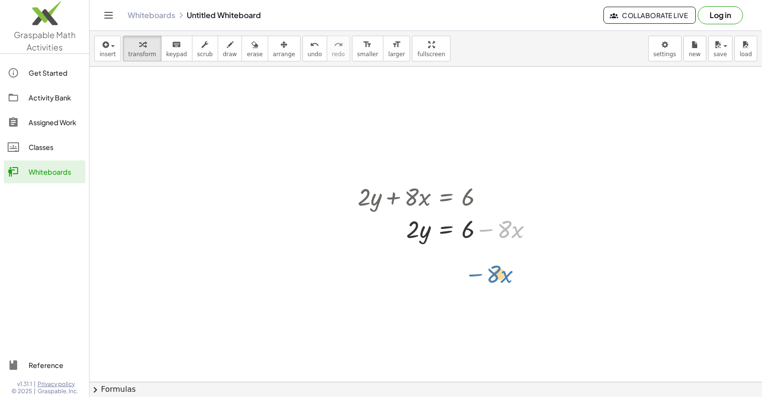
drag, startPoint x: 481, startPoint y: 236, endPoint x: 498, endPoint y: 223, distance: 20.7
click at [488, 239] on div at bounding box center [449, 228] width 192 height 32
click at [538, 232] on div at bounding box center [536, 229] width 10 height 10
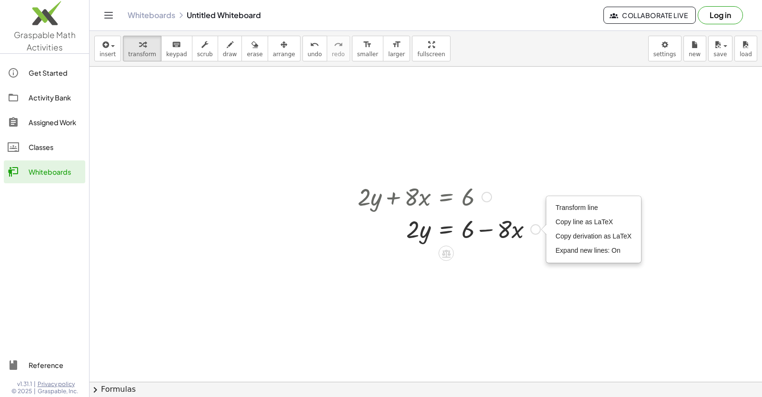
click at [536, 213] on div at bounding box center [449, 228] width 192 height 32
click at [471, 227] on div at bounding box center [449, 228] width 192 height 32
click at [490, 233] on div at bounding box center [449, 228] width 192 height 32
click at [521, 229] on div at bounding box center [449, 228] width 192 height 32
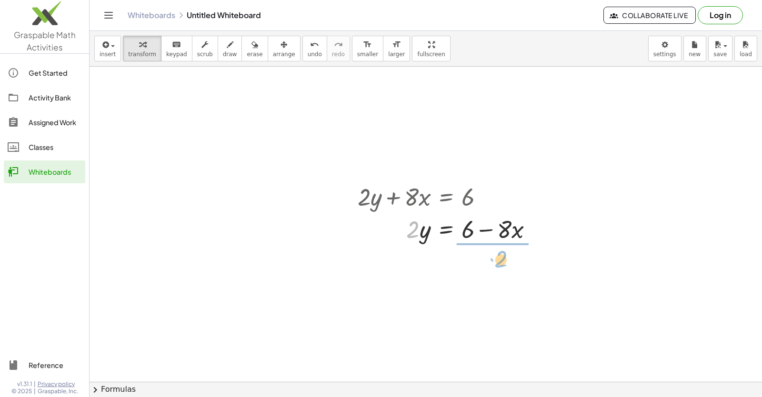
drag, startPoint x: 412, startPoint y: 229, endPoint x: 498, endPoint y: 253, distance: 89.1
click at [484, 276] on div at bounding box center [449, 269] width 192 height 48
click at [491, 265] on div at bounding box center [449, 269] width 192 height 48
drag, startPoint x: 484, startPoint y: 280, endPoint x: 460, endPoint y: 283, distance: 24.6
click at [460, 283] on div at bounding box center [449, 269] width 192 height 48
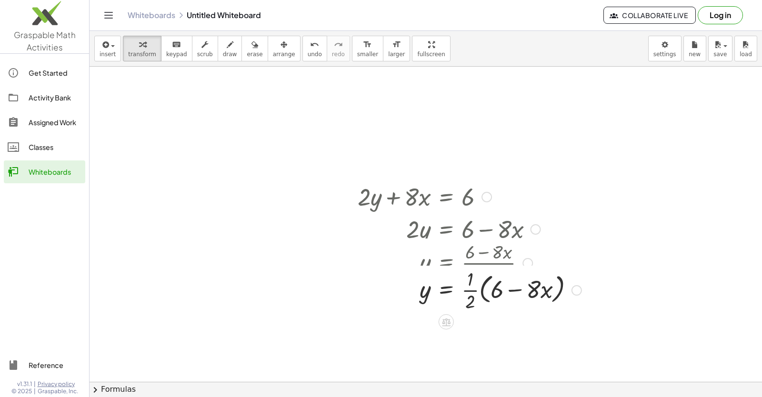
drag, startPoint x: 576, startPoint y: 314, endPoint x: 605, endPoint y: 288, distance: 39.1
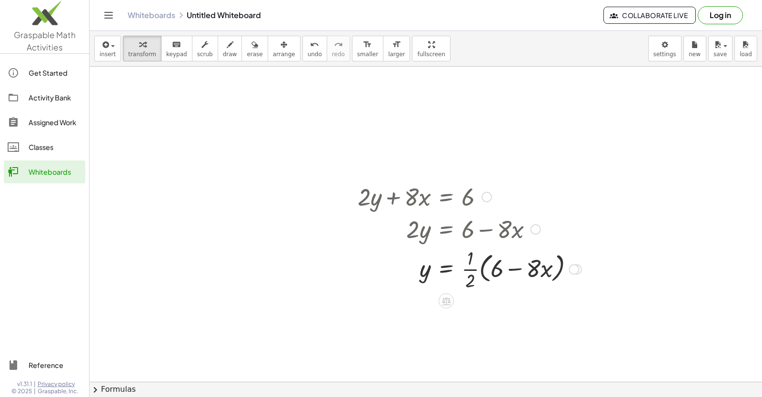
click at [573, 274] on div at bounding box center [574, 269] width 10 height 10
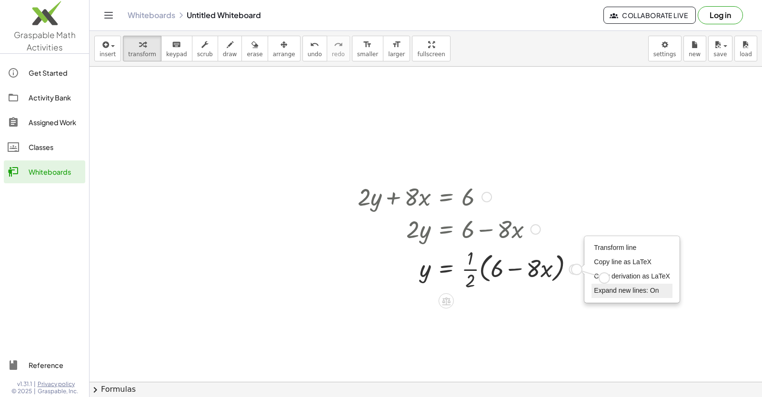
drag, startPoint x: 573, startPoint y: 268, endPoint x: 612, endPoint y: 294, distance: 47.4
click at [589, 284] on div "+ · 2 · y + · 8 · x = 6 · 2 · y = + 6 − · 8 · x y = · ( + 6 − · 8 · x ) · 2 2 y…" at bounding box center [465, 236] width 245 height 117
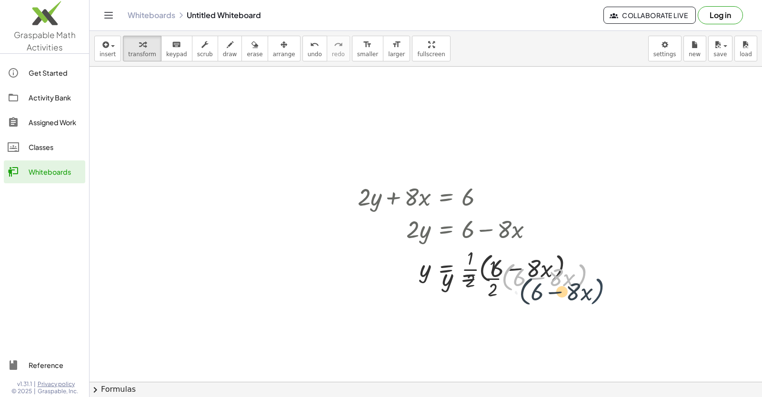
click at [597, 282] on div at bounding box center [522, 278] width 171 height 48
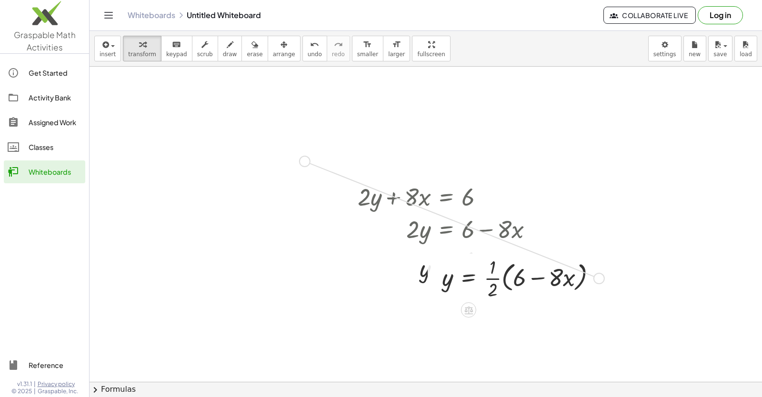
drag, startPoint x: 602, startPoint y: 282, endPoint x: 289, endPoint y: 162, distance: 335.3
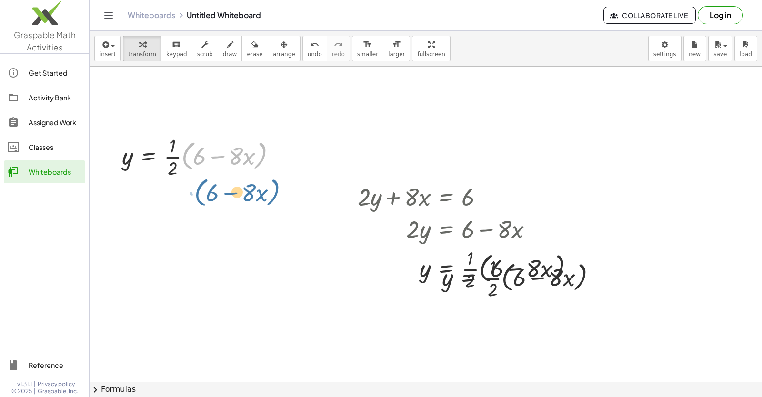
drag, startPoint x: 271, startPoint y: 157, endPoint x: 282, endPoint y: 203, distance: 48.1
drag, startPoint x: 276, startPoint y: 170, endPoint x: 273, endPoint y: 160, distance: 9.8
click at [277, 167] on div at bounding box center [202, 156] width 171 height 48
drag, startPoint x: 211, startPoint y: 154, endPoint x: 216, endPoint y: 160, distance: 7.8
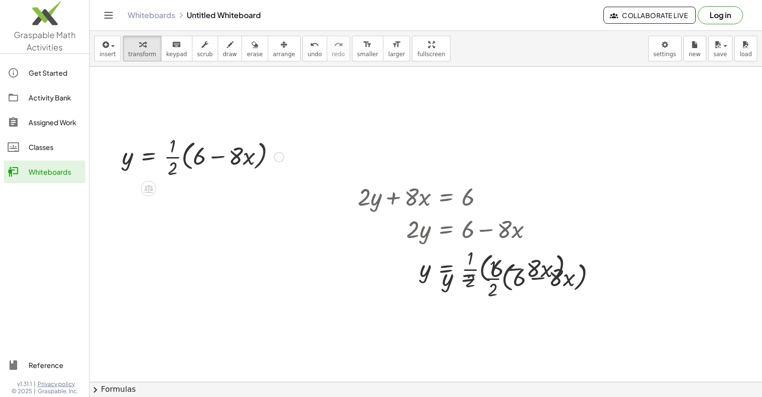
click at [216, 160] on div at bounding box center [202, 156] width 171 height 48
click at [217, 160] on div at bounding box center [202, 156] width 171 height 48
click at [169, 160] on div at bounding box center [202, 156] width 171 height 48
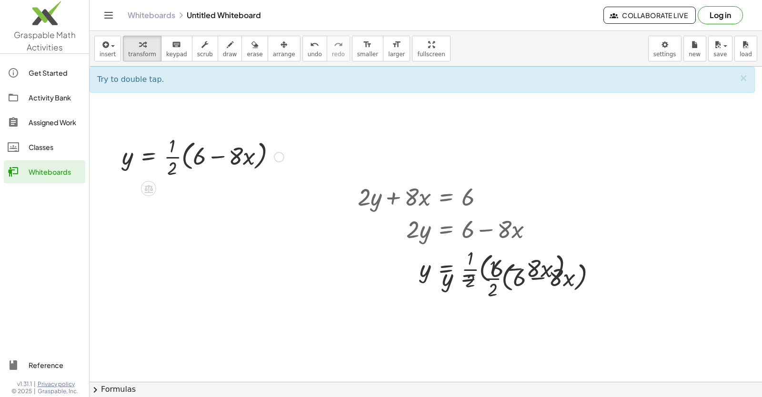
click at [180, 161] on div at bounding box center [202, 156] width 171 height 48
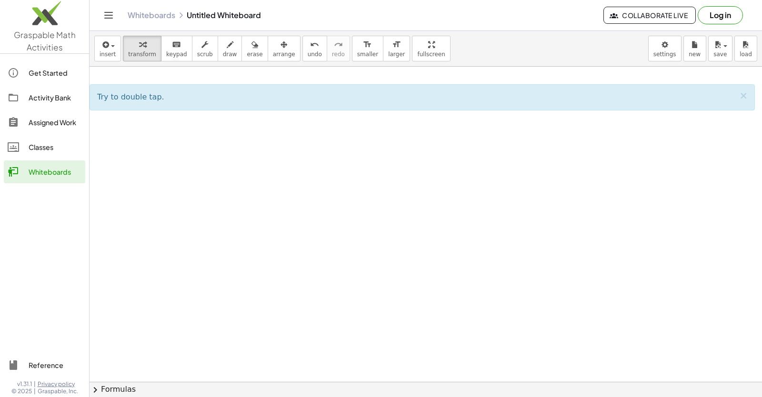
scroll to position [2695, 0]
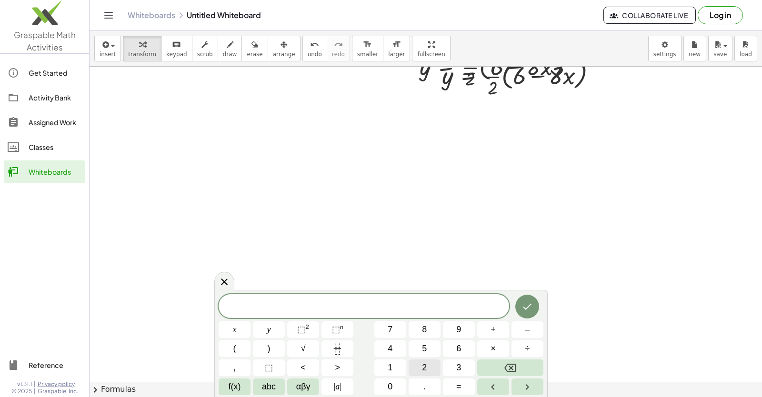
click at [425, 362] on span "2" at bounding box center [424, 367] width 5 height 13
click at [500, 374] on button "Backspace" at bounding box center [510, 368] width 66 height 17
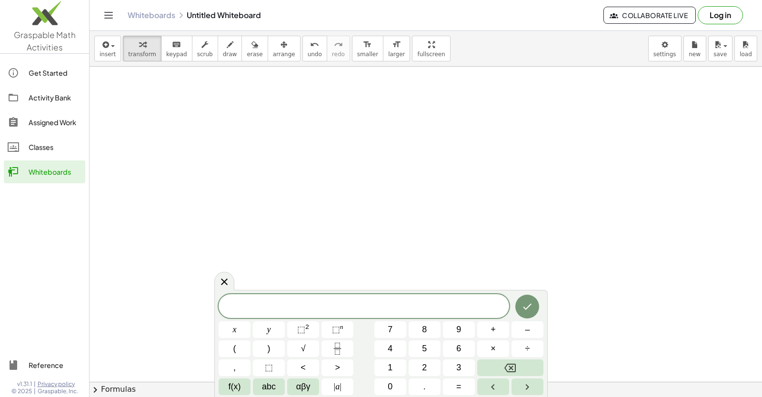
scroll to position [2838, 0]
click at [418, 357] on button "5" at bounding box center [425, 349] width 32 height 17
click at [235, 328] on span "x" at bounding box center [235, 329] width 4 height 13
click at [536, 332] on button "–" at bounding box center [528, 329] width 32 height 17
click at [384, 365] on button "1" at bounding box center [390, 368] width 32 height 17
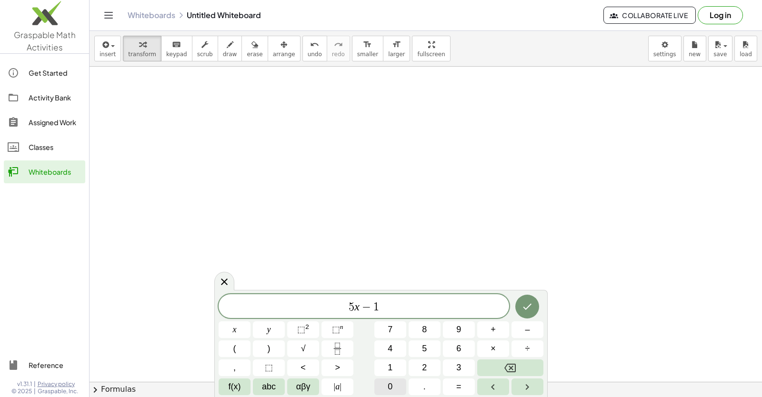
click at [387, 381] on button "0" at bounding box center [390, 387] width 32 height 17
click at [253, 331] on button "y" at bounding box center [269, 329] width 32 height 17
click at [449, 382] on button "=" at bounding box center [459, 387] width 32 height 17
click at [452, 372] on button "3" at bounding box center [459, 368] width 32 height 17
click at [411, 381] on button "." at bounding box center [425, 387] width 32 height 17
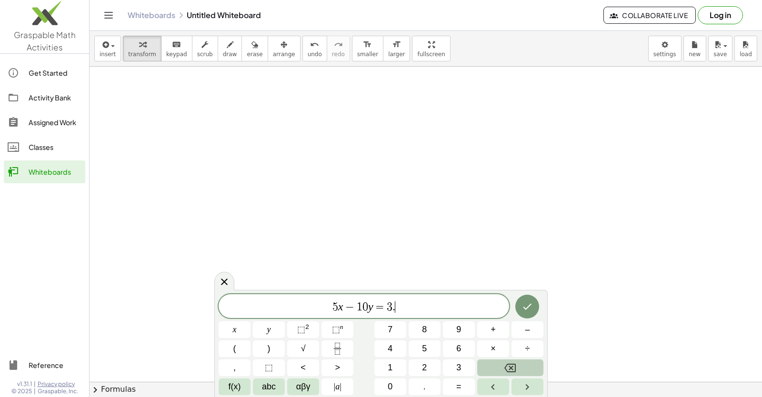
click at [515, 373] on icon "Backspace" at bounding box center [509, 367] width 11 height 11
click at [397, 386] on button "0" at bounding box center [390, 387] width 32 height 17
click at [529, 309] on icon "Done" at bounding box center [527, 306] width 11 height 11
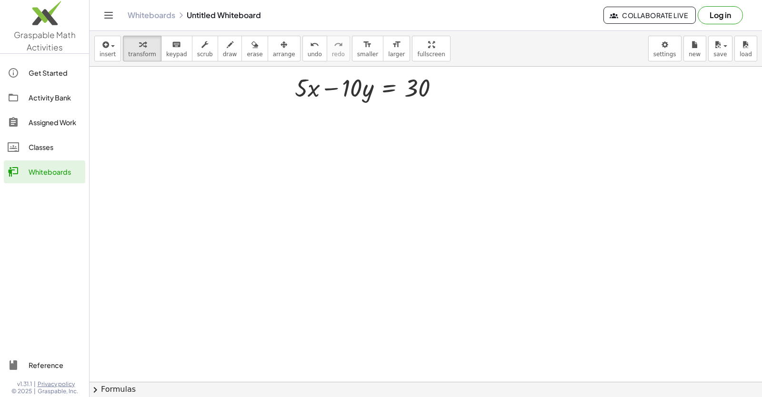
scroll to position [2790, 0]
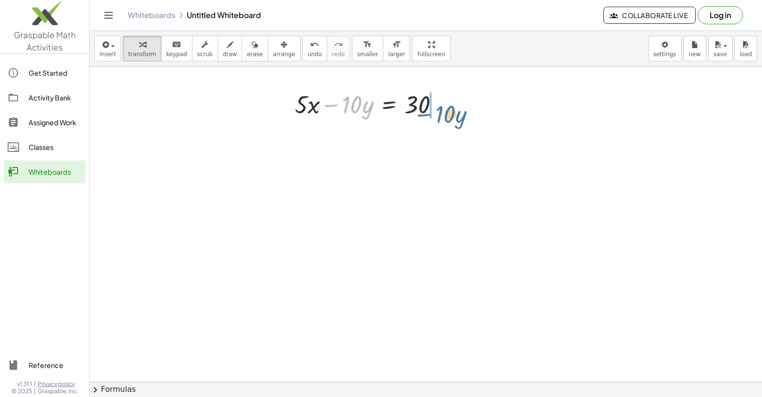
drag, startPoint x: 339, startPoint y: 100, endPoint x: 433, endPoint y: 105, distance: 94.9
click at [433, 105] on div at bounding box center [370, 104] width 161 height 32
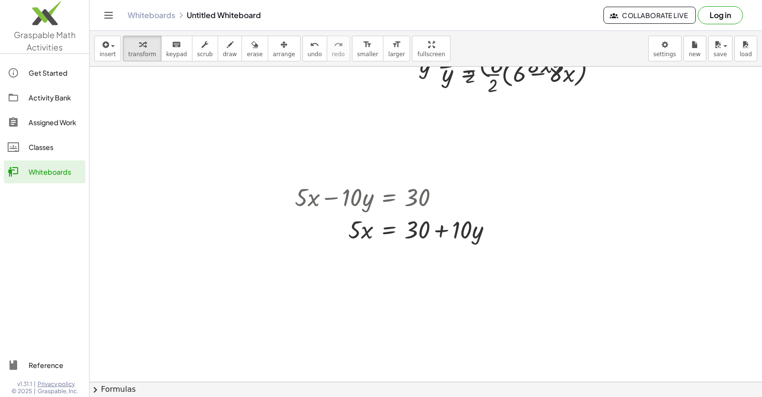
scroll to position [2742, 0]
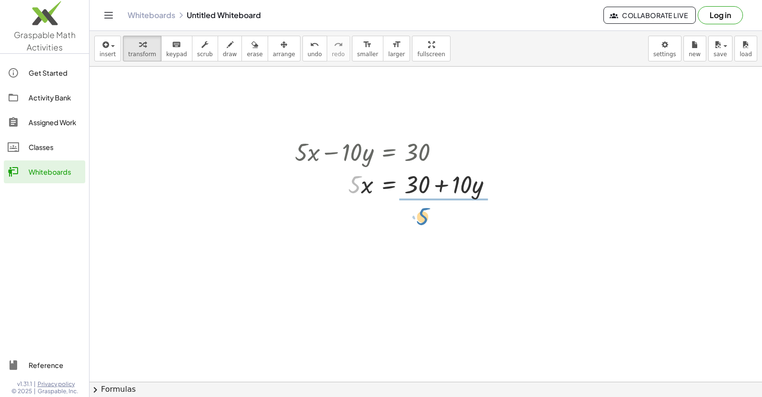
drag, startPoint x: 341, startPoint y: 186, endPoint x: 408, endPoint y: 217, distance: 73.7
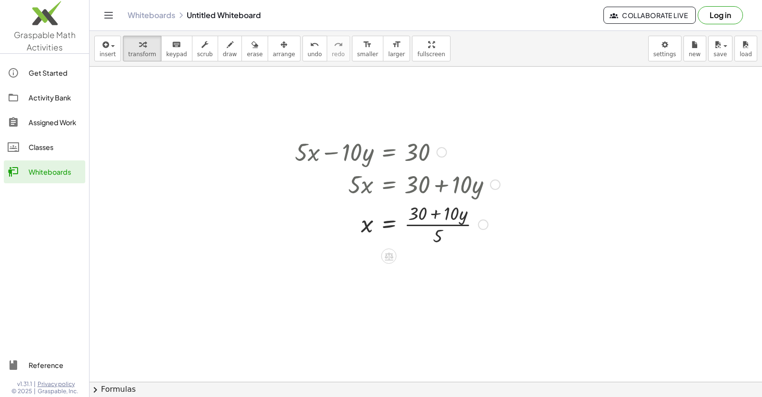
click at [444, 225] on div at bounding box center [397, 224] width 215 height 48
click at [459, 224] on div at bounding box center [397, 224] width 215 height 48
click at [463, 227] on div at bounding box center [397, 224] width 215 height 48
click at [451, 232] on div at bounding box center [397, 224] width 215 height 48
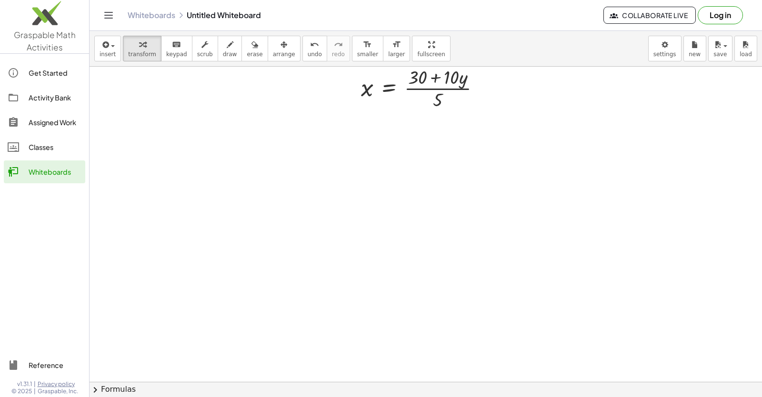
scroll to position [2933, 0]
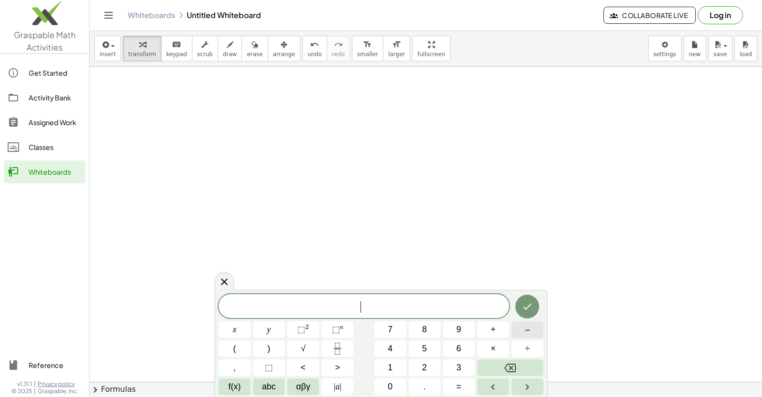
click at [524, 331] on button "–" at bounding box center [528, 329] width 32 height 17
click at [444, 366] on button "3" at bounding box center [459, 368] width 32 height 17
click at [238, 332] on button "x" at bounding box center [235, 329] width 32 height 17
click at [238, 333] on button "x" at bounding box center [235, 329] width 32 height 17
click at [512, 372] on icon "Backspace" at bounding box center [509, 367] width 11 height 11
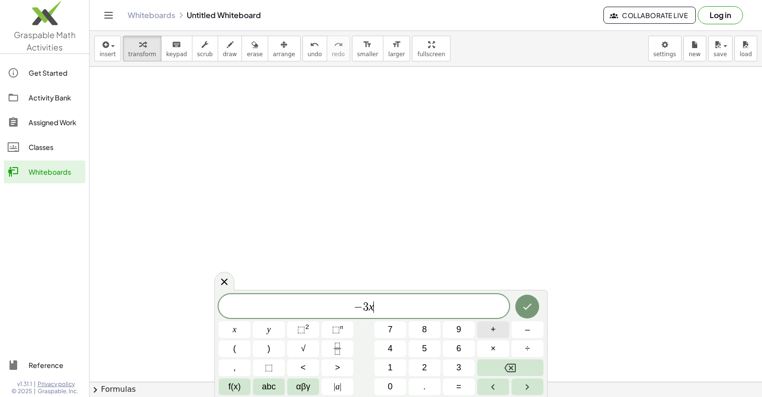
click at [497, 327] on button "+" at bounding box center [493, 329] width 32 height 17
click at [428, 343] on button "5" at bounding box center [425, 349] width 32 height 17
click at [271, 331] on button "y" at bounding box center [269, 329] width 32 height 17
click at [454, 387] on button "=" at bounding box center [459, 387] width 32 height 17
click at [424, 362] on span "2" at bounding box center [424, 367] width 5 height 13
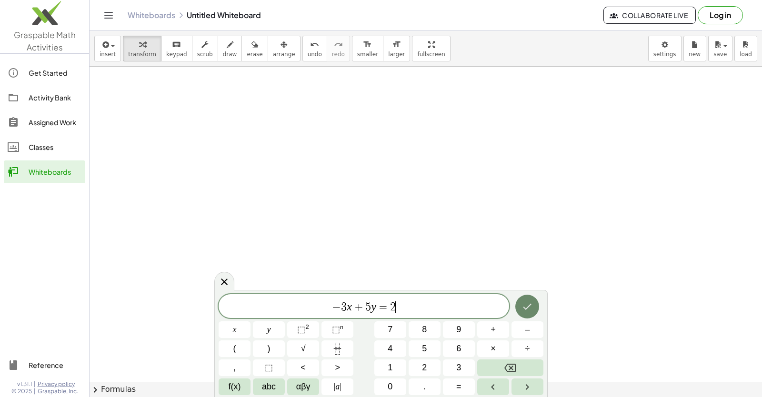
click at [531, 312] on button "Done" at bounding box center [527, 307] width 24 height 24
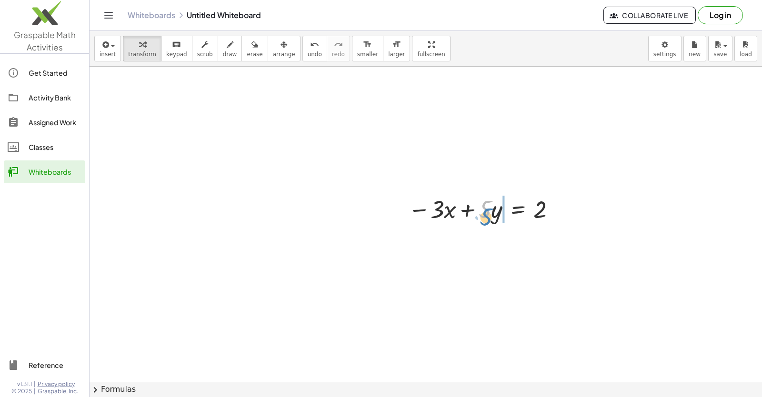
drag, startPoint x: 482, startPoint y: 215, endPoint x: 498, endPoint y: 226, distance: 19.2
drag, startPoint x: 494, startPoint y: 235, endPoint x: 472, endPoint y: 241, distance: 22.8
click at [472, 241] on div at bounding box center [483, 241] width 160 height 32
drag, startPoint x: 535, startPoint y: 257, endPoint x: 558, endPoint y: 252, distance: 23.5
click at [558, 252] on div at bounding box center [483, 241] width 160 height 32
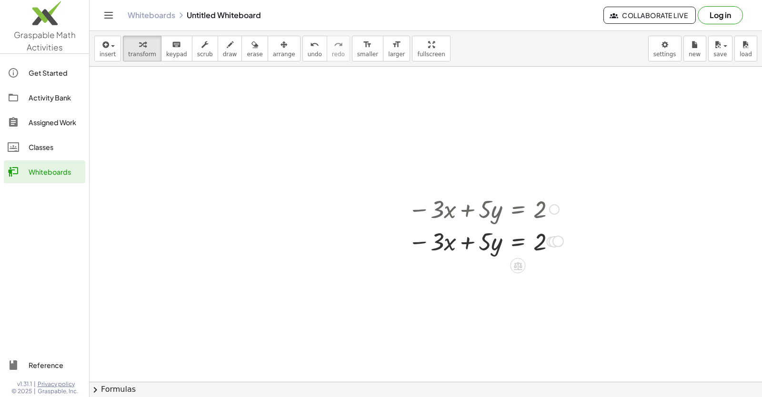
drag, startPoint x: 550, startPoint y: 252, endPoint x: 538, endPoint y: 235, distance: 20.2
click at [556, 244] on div at bounding box center [551, 242] width 10 height 10
click at [281, 48] on icon "button" at bounding box center [284, 44] width 7 height 11
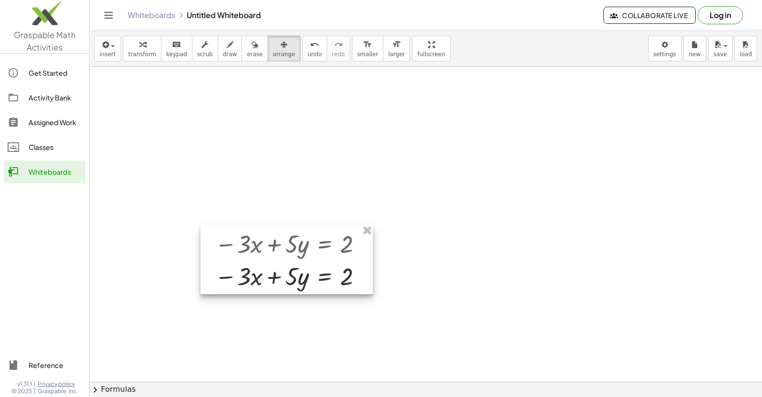
drag, startPoint x: 474, startPoint y: 237, endPoint x: 273, endPoint y: 278, distance: 205.0
click at [273, 278] on div at bounding box center [287, 260] width 172 height 70
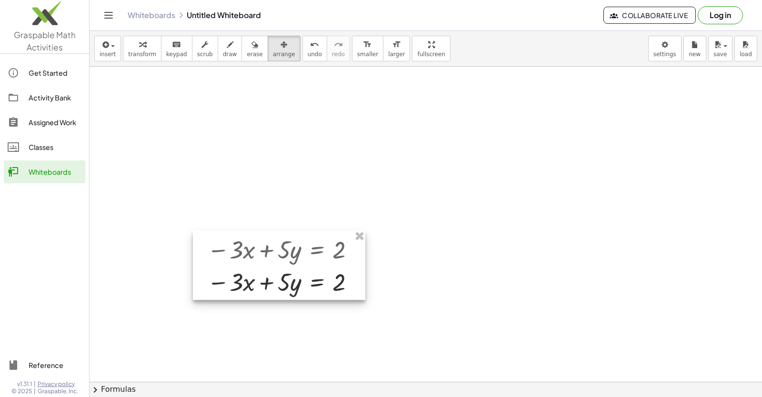
click at [297, 234] on div at bounding box center [279, 266] width 172 height 70
click at [298, 250] on div at bounding box center [279, 266] width 172 height 70
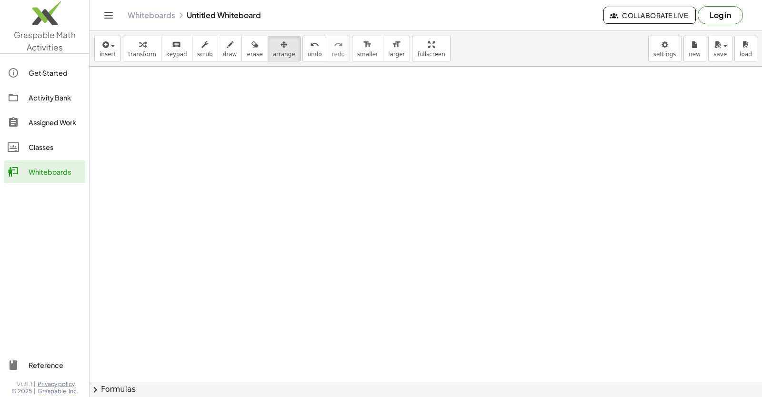
click at [129, 55] on span "transform" at bounding box center [142, 54] width 28 height 7
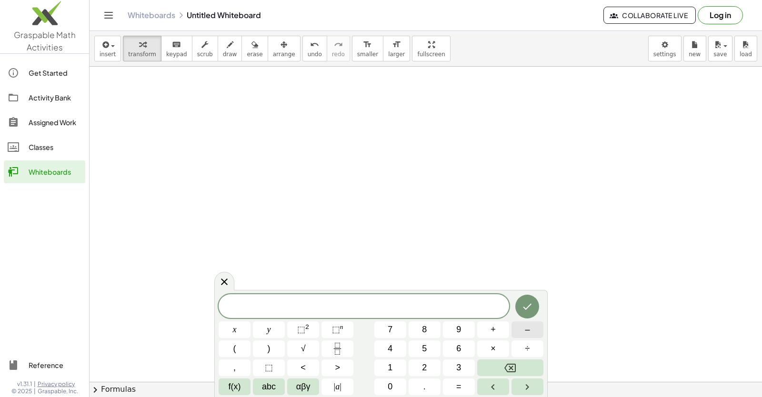
click at [516, 329] on button "–" at bounding box center [528, 329] width 32 height 17
click at [448, 364] on button "3" at bounding box center [459, 368] width 32 height 17
click at [233, 327] on span "x" at bounding box center [235, 329] width 4 height 13
click at [495, 332] on span "+" at bounding box center [493, 329] width 5 height 13
click at [418, 349] on button "5" at bounding box center [425, 349] width 32 height 17
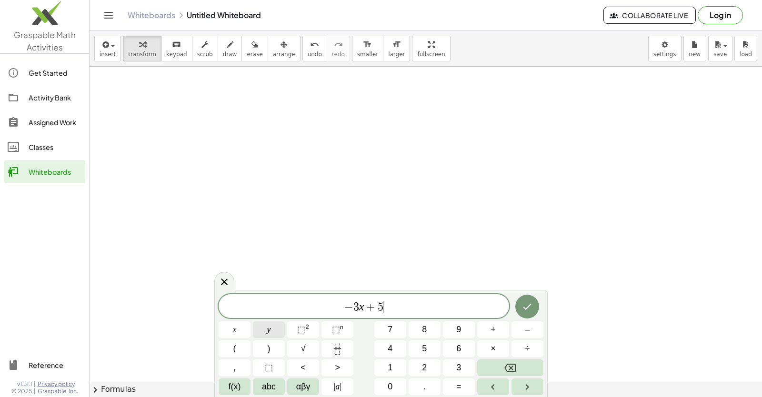
click at [269, 328] on span "y" at bounding box center [269, 329] width 4 height 13
click at [465, 381] on button "=" at bounding box center [459, 387] width 32 height 17
click at [418, 367] on button "2" at bounding box center [425, 368] width 32 height 17
click at [532, 299] on button "Done" at bounding box center [527, 307] width 24 height 24
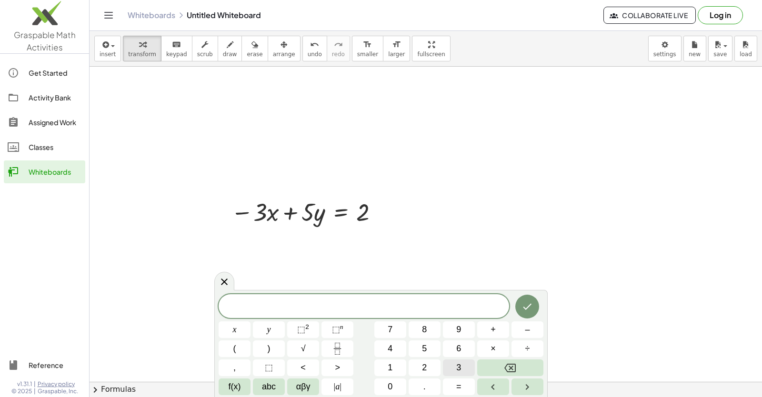
click at [458, 368] on span "3" at bounding box center [458, 367] width 5 height 13
click at [235, 329] on span "x" at bounding box center [235, 329] width 4 height 13
click at [495, 336] on button "+" at bounding box center [493, 329] width 32 height 17
click at [397, 336] on button "7" at bounding box center [390, 329] width 32 height 17
click at [264, 328] on button "y" at bounding box center [269, 329] width 32 height 17
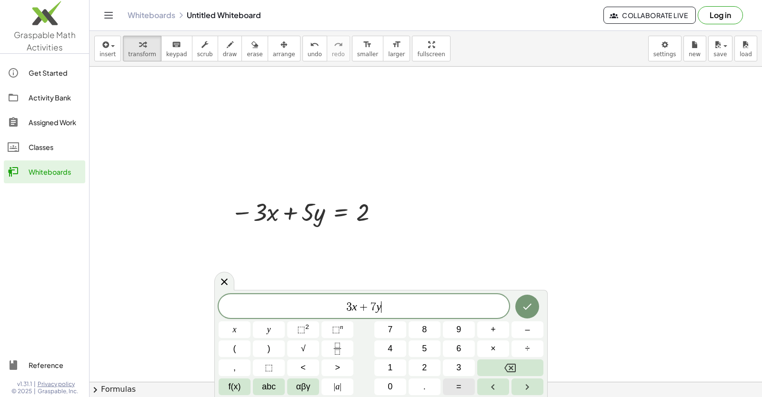
click at [466, 392] on button "=" at bounding box center [459, 387] width 32 height 17
click at [397, 366] on button "1" at bounding box center [390, 368] width 32 height 17
click at [386, 389] on button "0" at bounding box center [390, 387] width 32 height 17
click at [519, 306] on button "Done" at bounding box center [527, 307] width 24 height 24
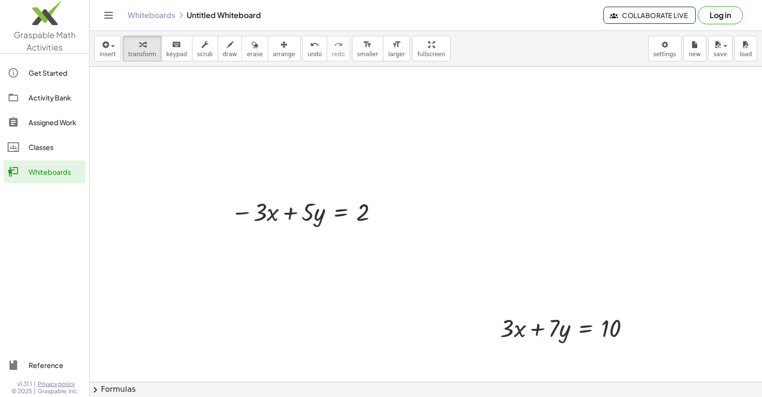
click at [274, 42] on div "button" at bounding box center [284, 44] width 22 height 11
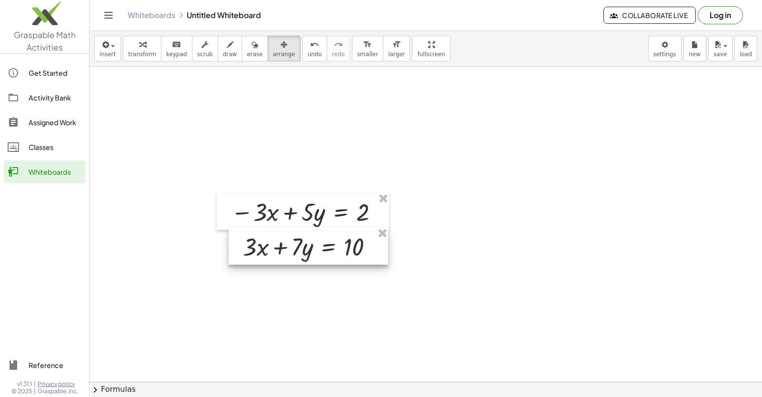
drag, startPoint x: 537, startPoint y: 319, endPoint x: 281, endPoint y: 237, distance: 269.3
click at [281, 237] on div at bounding box center [309, 246] width 160 height 37
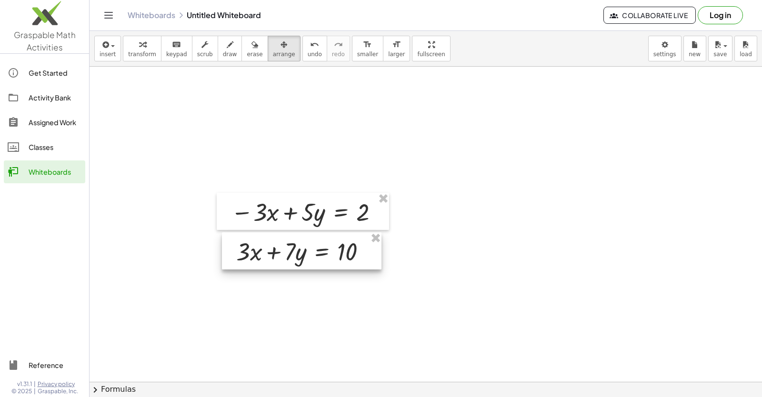
drag, startPoint x: 269, startPoint y: 244, endPoint x: 262, endPoint y: 249, distance: 8.2
click at [262, 249] on div at bounding box center [302, 250] width 160 height 37
click at [147, 53] on span "transform" at bounding box center [142, 54] width 28 height 7
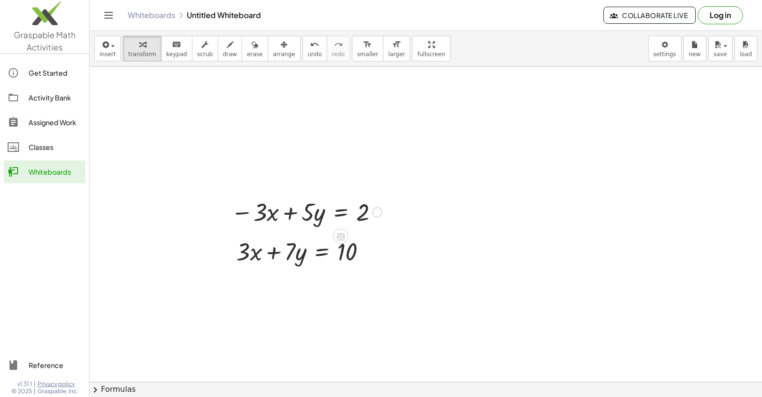
click at [262, 208] on div at bounding box center [306, 211] width 160 height 32
click at [250, 249] on div at bounding box center [305, 251] width 148 height 32
drag, startPoint x: 253, startPoint y: 221, endPoint x: 247, endPoint y: 218, distance: 7.7
click at [247, 218] on div at bounding box center [306, 211] width 160 height 32
drag, startPoint x: 310, startPoint y: 215, endPoint x: 297, endPoint y: 215, distance: 12.9
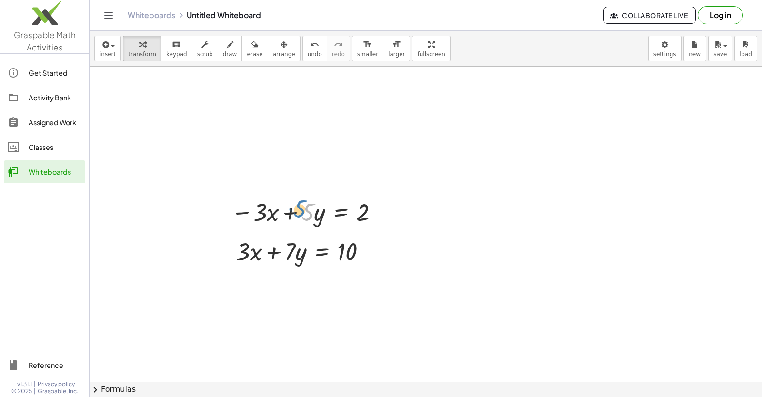
click at [297, 215] on div at bounding box center [306, 211] width 160 height 32
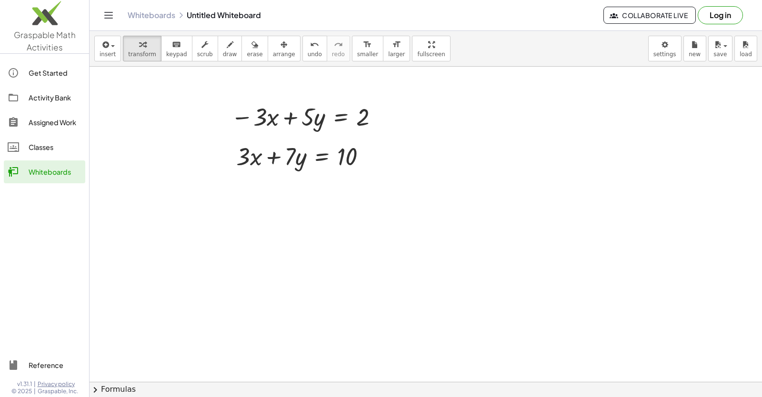
scroll to position [2980, 0]
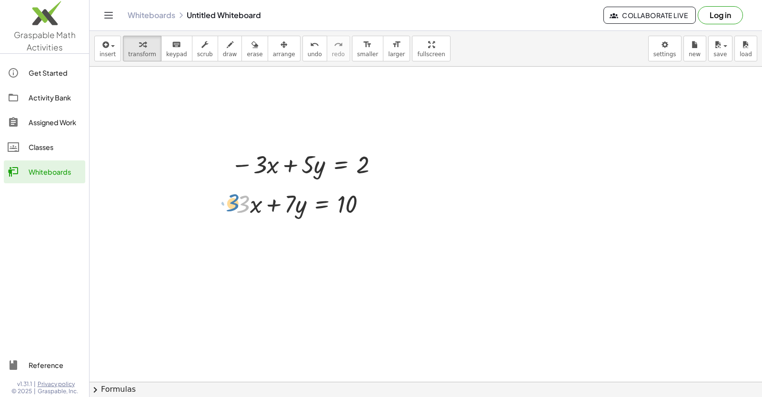
drag, startPoint x: 245, startPoint y: 207, endPoint x: 234, endPoint y: 206, distance: 10.5
click at [234, 206] on div "· 3 + · 3 · x + · 7 · y = 10" at bounding box center [302, 203] width 160 height 37
click at [225, 54] on button "draw" at bounding box center [230, 49] width 25 height 26
drag, startPoint x: 205, startPoint y: 113, endPoint x: 451, endPoint y: 102, distance: 246.0
click at [0, 0] on div at bounding box center [0, 0] width 0 height 0
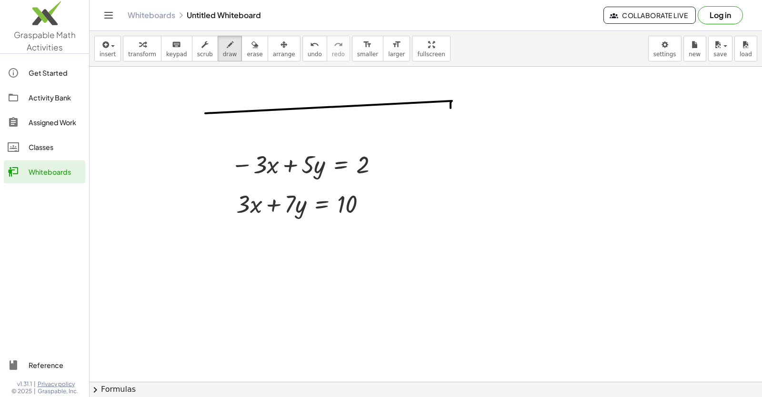
drag, startPoint x: 451, startPoint y: 102, endPoint x: 460, endPoint y: 120, distance: 19.6
drag, startPoint x: 592, startPoint y: 113, endPoint x: 762, endPoint y: 249, distance: 217.6
click at [762, 249] on div "+ · 3 · x − 2 = 10 · 3 · x = + 10 + 2 · 3 · x = 12 x = · 12 · 3 x = 4 + · 8 · y…" at bounding box center [426, 224] width 672 height 315
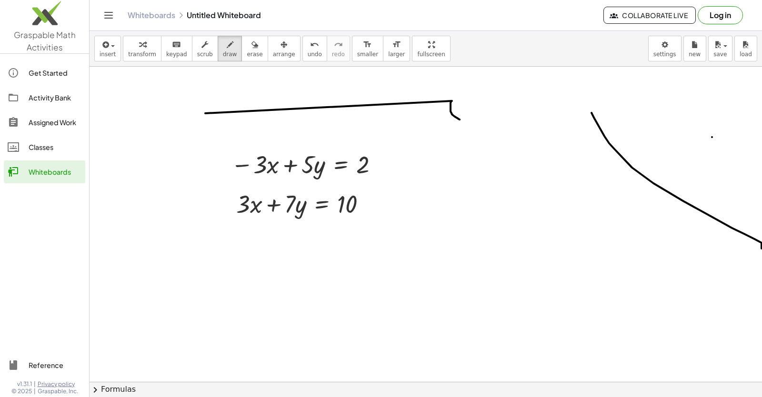
drag, startPoint x: 700, startPoint y: 157, endPoint x: 693, endPoint y: 168, distance: 12.7
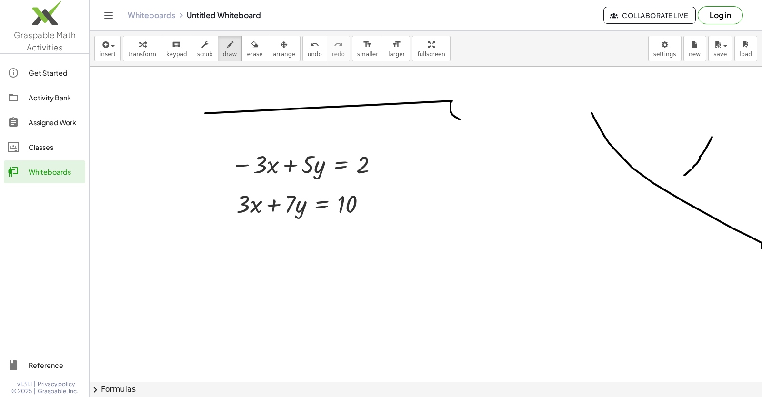
drag, startPoint x: 660, startPoint y: 197, endPoint x: 699, endPoint y: 206, distance: 39.6
drag, startPoint x: 650, startPoint y: 255, endPoint x: 704, endPoint y: 227, distance: 60.9
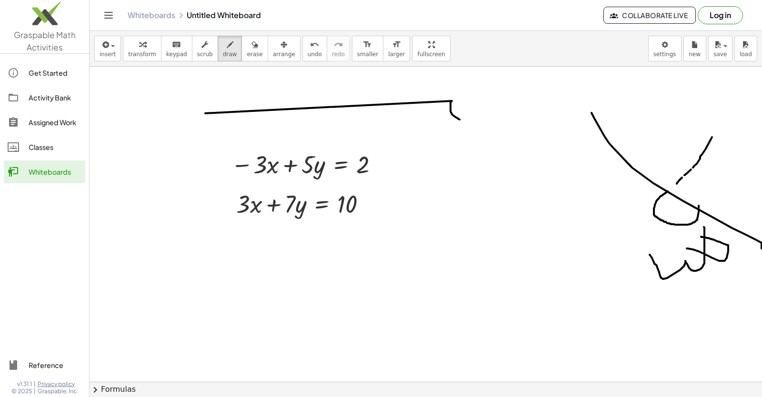
drag, startPoint x: 701, startPoint y: 237, endPoint x: 687, endPoint y: 249, distance: 18.6
drag, startPoint x: 651, startPoint y: 259, endPoint x: 673, endPoint y: 246, distance: 25.6
drag, startPoint x: 652, startPoint y: 210, endPoint x: 700, endPoint y: 238, distance: 55.9
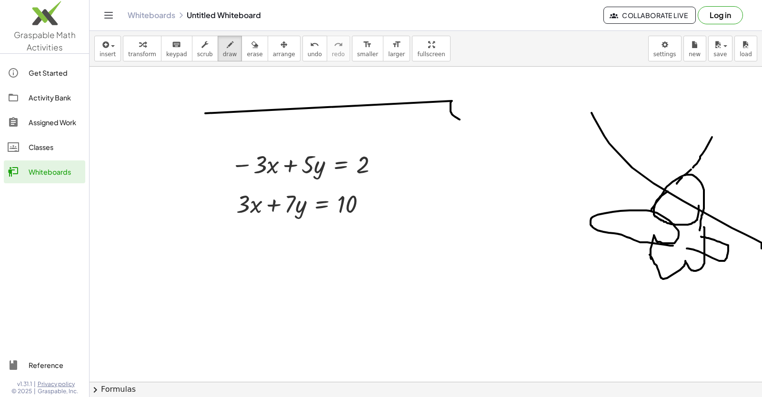
drag, startPoint x: 727, startPoint y: 219, endPoint x: 707, endPoint y: 147, distance: 75.1
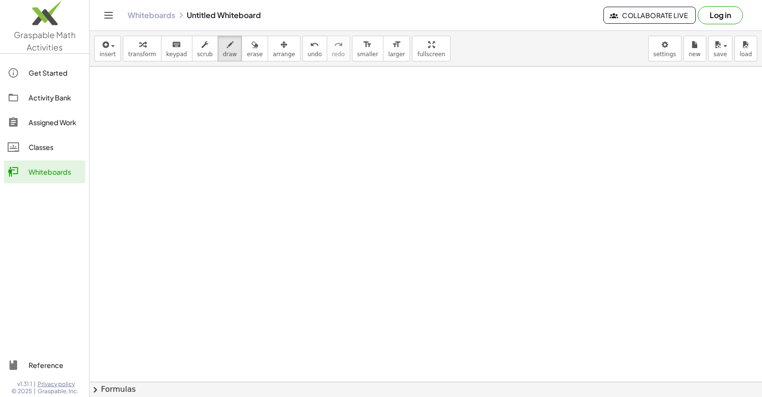
scroll to position [3255, 0]
click at [129, 57] on span "transform" at bounding box center [142, 54] width 28 height 7
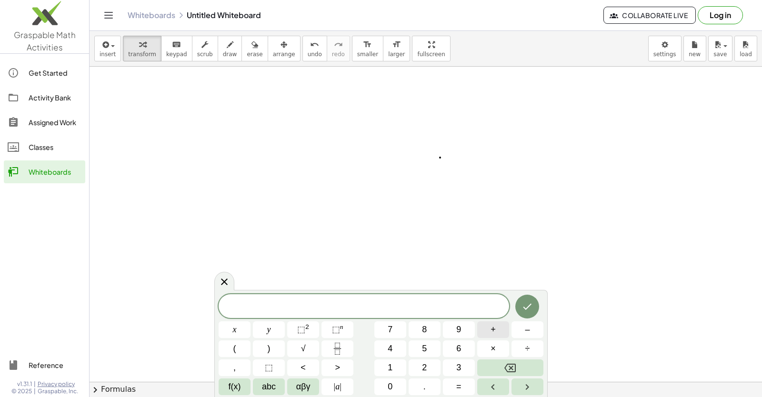
click at [508, 320] on div "​ x y ⬚ 2 ⬚ n 7 8 9 + – ( ) √ 4 5 6 × ÷ , ⬚ < > 1 2 3 f(x) abc αβγ | a | 0 . =" at bounding box center [381, 344] width 325 height 101
click at [521, 334] on button "–" at bounding box center [528, 329] width 32 height 17
click at [428, 350] on button "5" at bounding box center [425, 349] width 32 height 17
click at [265, 331] on button "y" at bounding box center [269, 329] width 32 height 17
click at [497, 330] on button "+" at bounding box center [493, 329] width 32 height 17
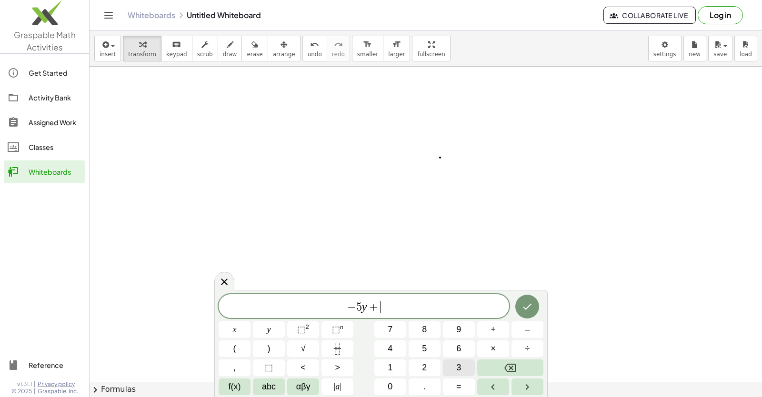
click at [451, 368] on button "3" at bounding box center [459, 368] width 32 height 17
click at [231, 324] on button "x" at bounding box center [235, 329] width 32 height 17
click at [455, 385] on button "=" at bounding box center [459, 387] width 32 height 17
click at [521, 337] on button "–" at bounding box center [528, 329] width 32 height 17
click at [389, 342] on span "4" at bounding box center [390, 348] width 5 height 13
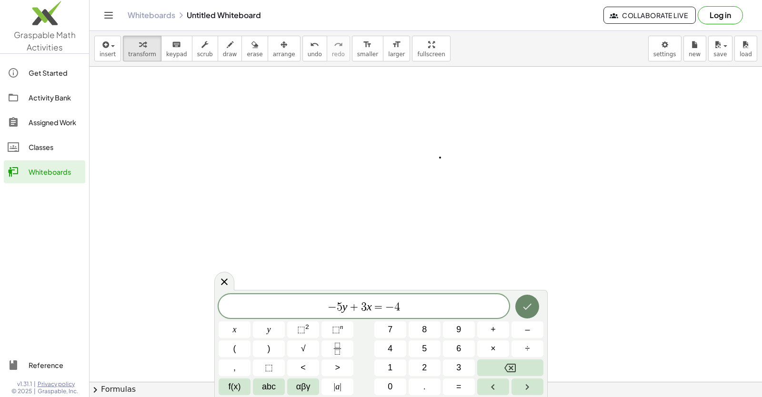
click at [525, 314] on button "Done" at bounding box center [527, 307] width 24 height 24
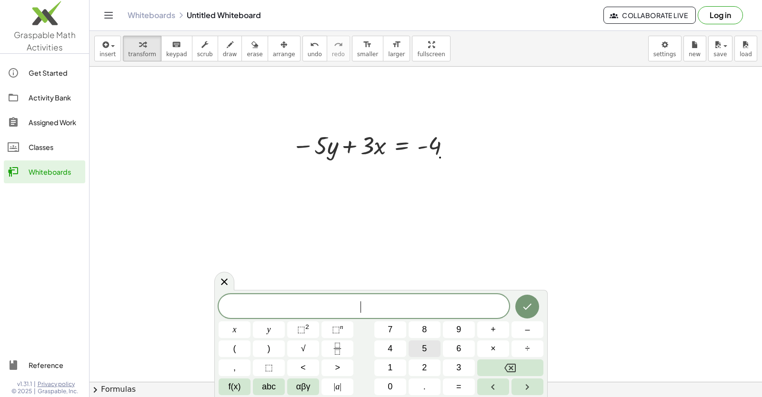
click at [426, 349] on span "5" at bounding box center [424, 348] width 5 height 13
click at [275, 325] on button "y" at bounding box center [269, 329] width 32 height 17
click at [492, 333] on span "+" at bounding box center [493, 329] width 5 height 13
click at [431, 368] on button "2" at bounding box center [425, 368] width 32 height 17
click at [236, 333] on span "x" at bounding box center [235, 329] width 4 height 13
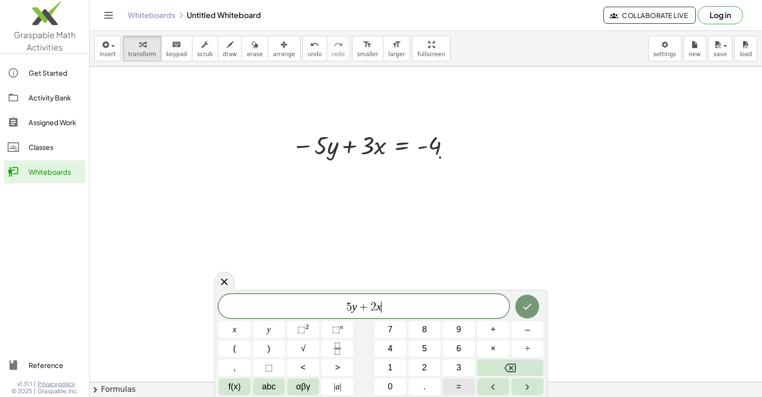
click at [454, 385] on button "=" at bounding box center [459, 387] width 32 height 17
click at [385, 365] on button "1" at bounding box center [390, 368] width 32 height 17
click at [390, 350] on span "4" at bounding box center [390, 348] width 5 height 13
click at [524, 304] on icon "Done" at bounding box center [527, 306] width 11 height 11
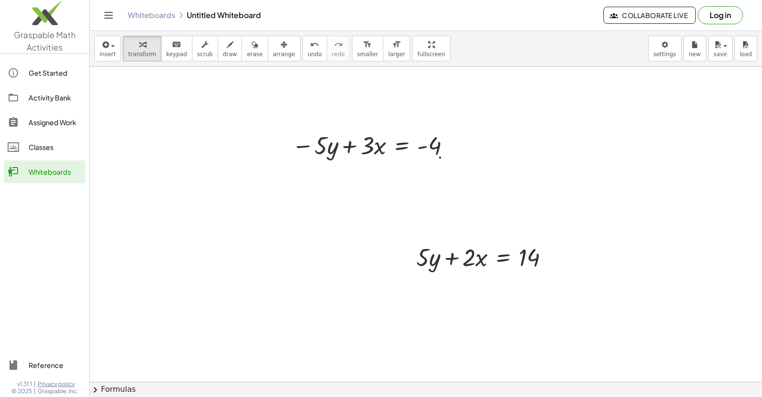
click at [279, 56] on button "arrange" at bounding box center [284, 49] width 33 height 26
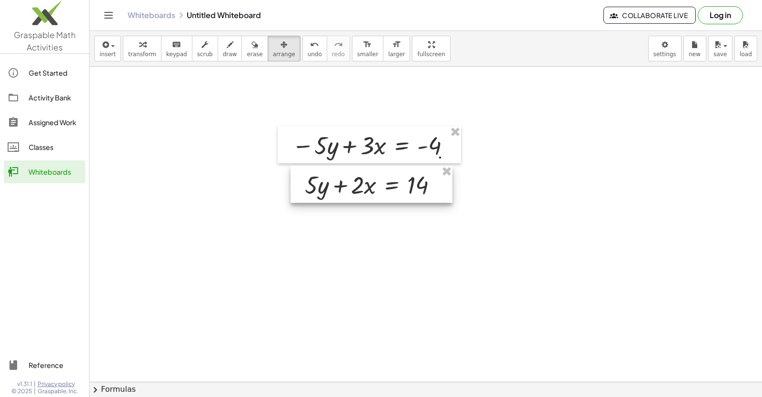
drag, startPoint x: 427, startPoint y: 249, endPoint x: 325, endPoint y: 177, distance: 125.1
click at [325, 177] on div at bounding box center [372, 184] width 162 height 37
click at [281, 50] on icon "button" at bounding box center [284, 44] width 7 height 11
click at [128, 45] on div "button" at bounding box center [142, 44] width 28 height 11
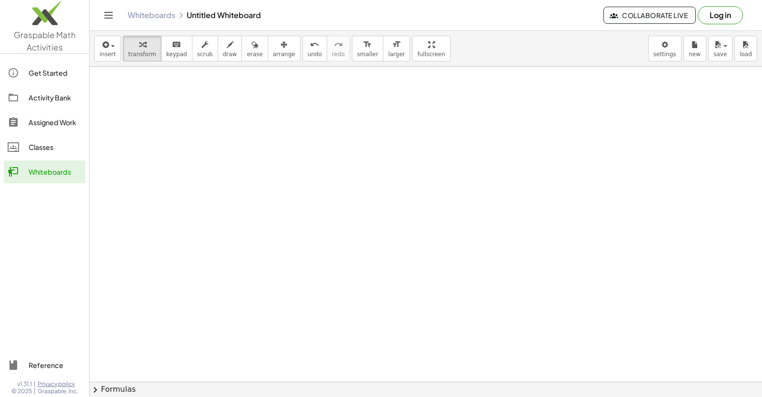
scroll to position [3428, 0]
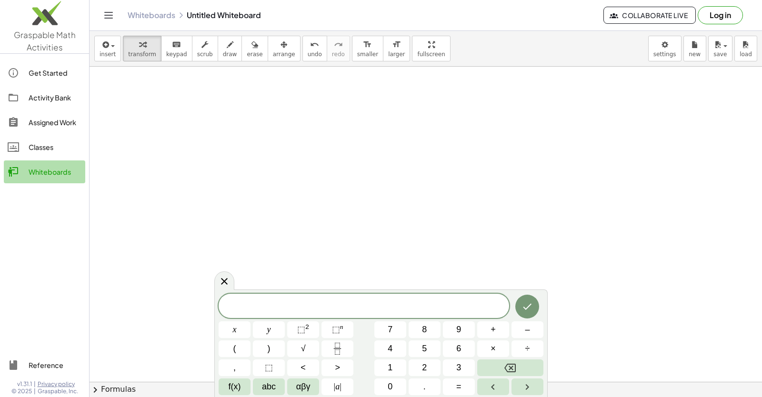
click at [48, 170] on div "Whiteboards" at bounding box center [55, 171] width 53 height 11
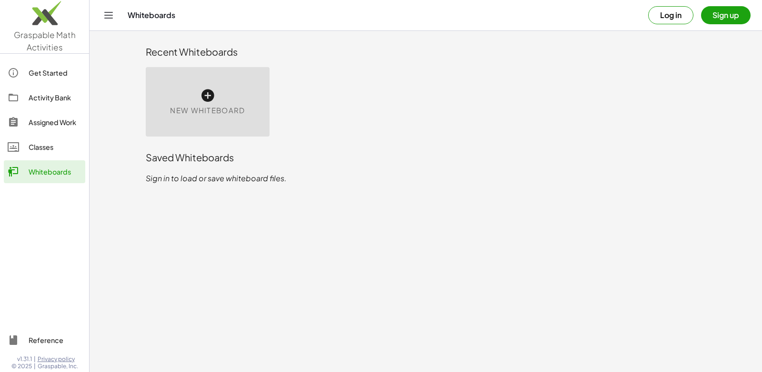
click at [234, 107] on span "New Whiteboard" at bounding box center [207, 110] width 75 height 11
